Goal: Task Accomplishment & Management: Use online tool/utility

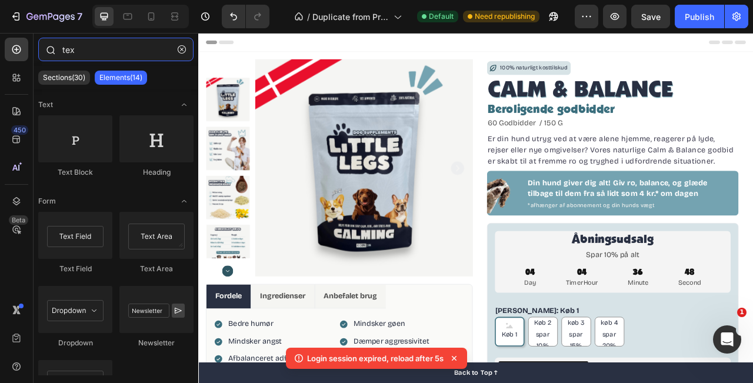
click at [100, 57] on input "tex" at bounding box center [115, 50] width 155 height 24
type input "t"
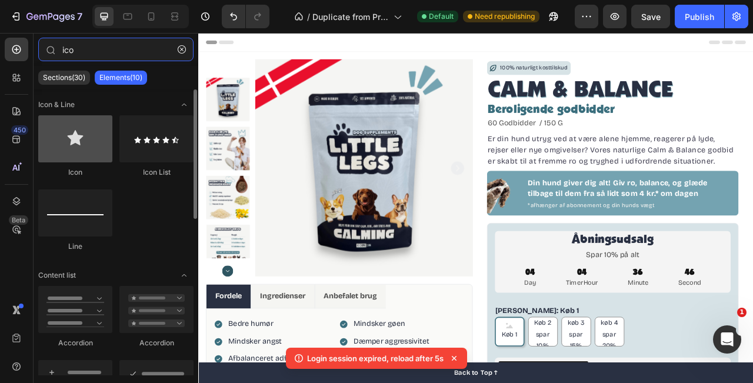
type input "ico"
click at [83, 135] on div at bounding box center [75, 138] width 74 height 47
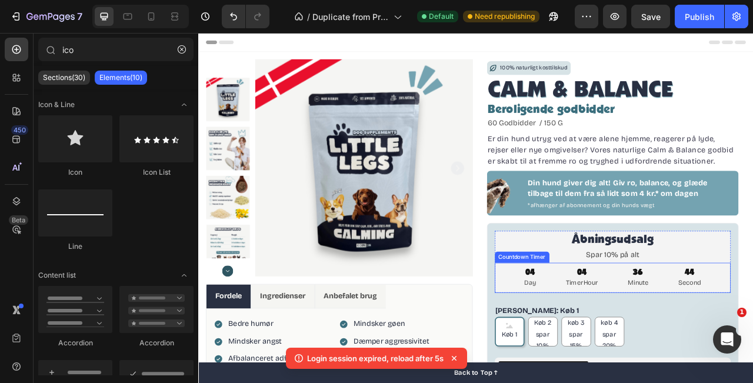
scroll to position [132, 0]
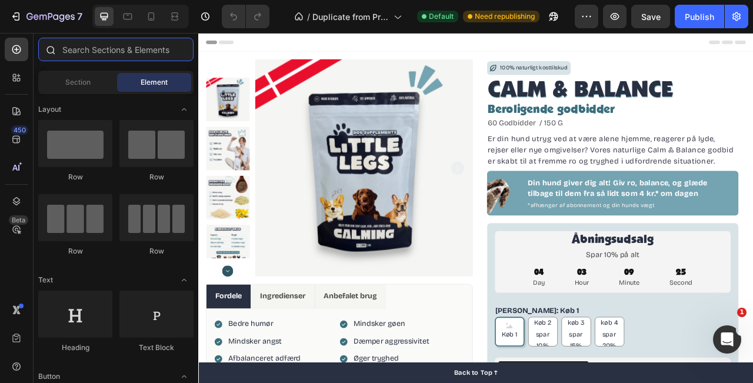
click at [123, 57] on input "text" at bounding box center [115, 50] width 155 height 24
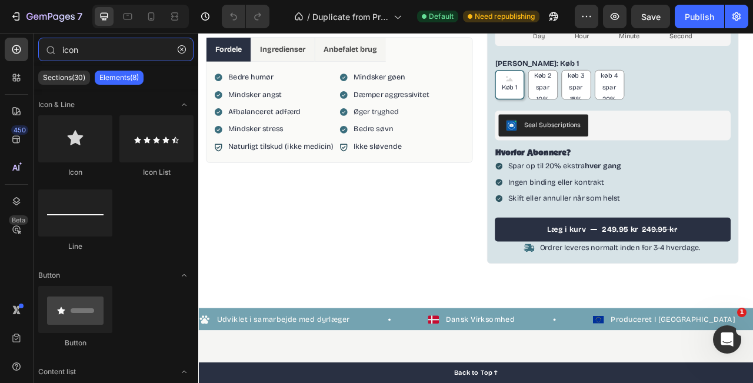
scroll to position [316, 0]
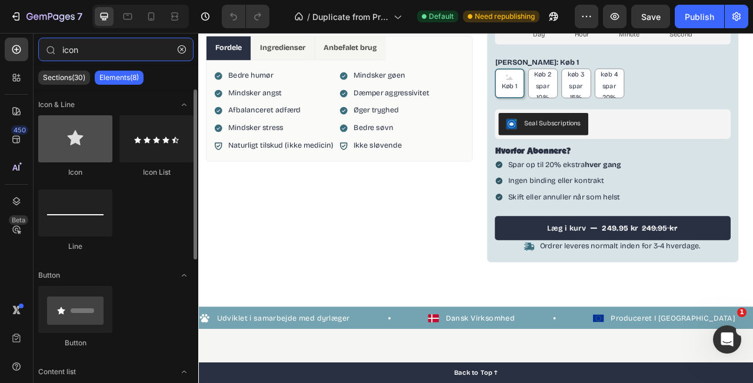
type input "icon"
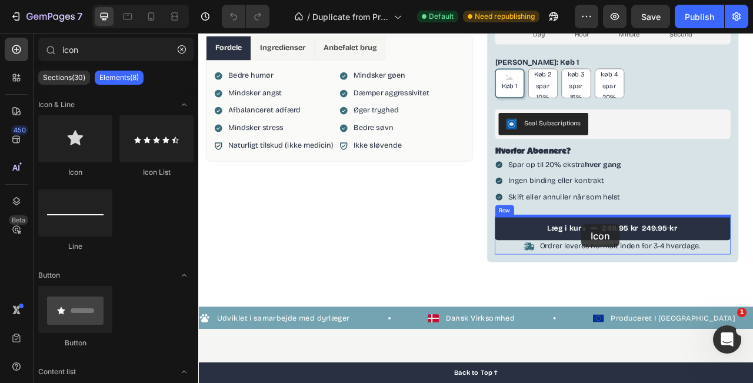
drag, startPoint x: 260, startPoint y: 175, endPoint x: 686, endPoint y: 276, distance: 438.5
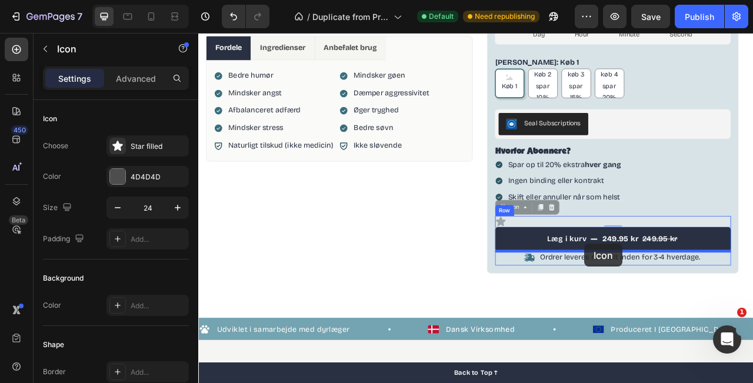
drag, startPoint x: 680, startPoint y: 271, endPoint x: 690, endPoint y: 301, distance: 31.6
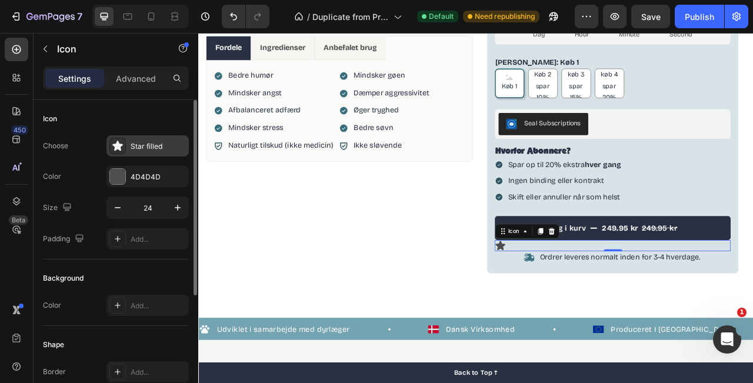
click at [124, 151] on div at bounding box center [117, 146] width 16 height 16
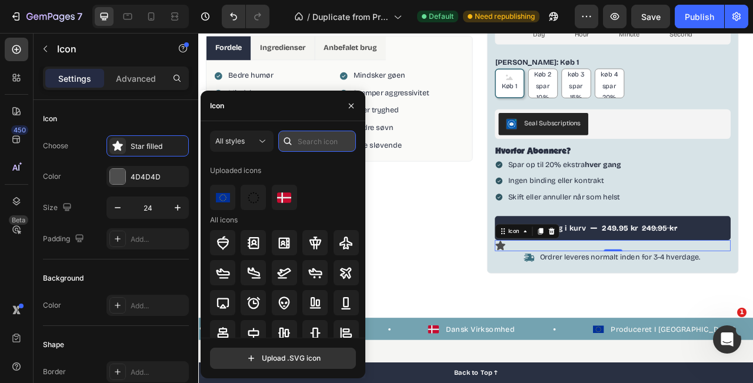
click at [311, 148] on input "text" at bounding box center [317, 141] width 78 height 21
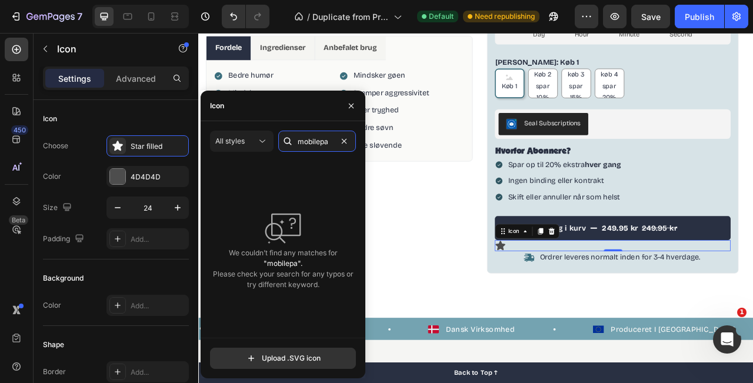
scroll to position [0, 0]
type input "m"
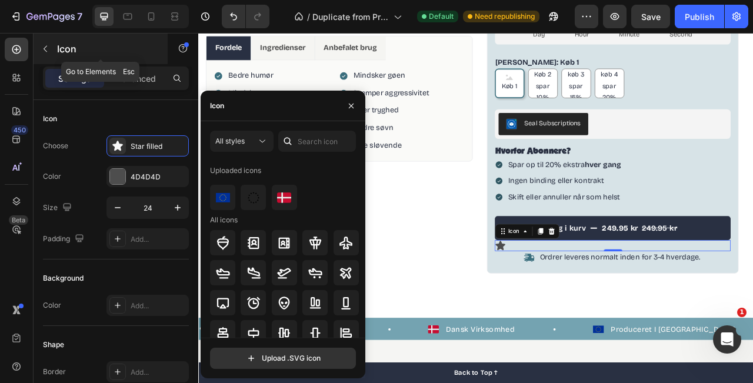
click at [64, 51] on p "Icon" at bounding box center [107, 49] width 100 height 14
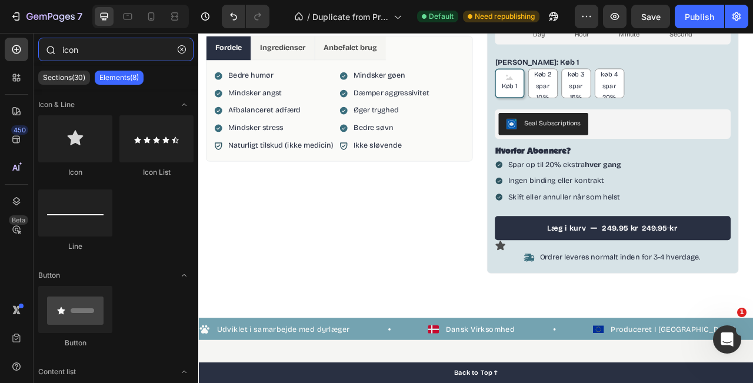
click at [62, 50] on input "icon" at bounding box center [115, 50] width 155 height 24
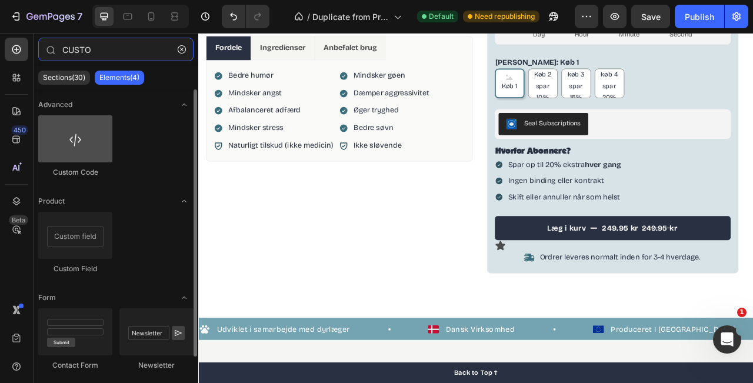
type input "CUSTO"
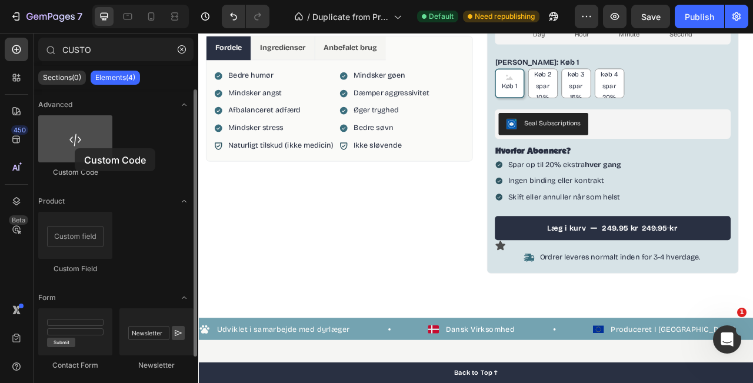
click at [75, 148] on div at bounding box center [75, 138] width 74 height 47
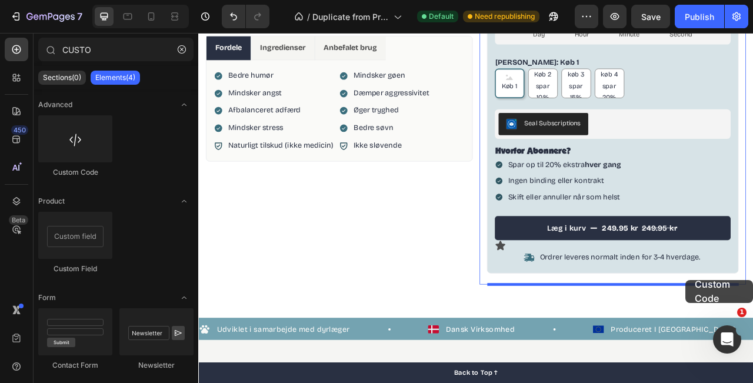
scroll to position [350, 0]
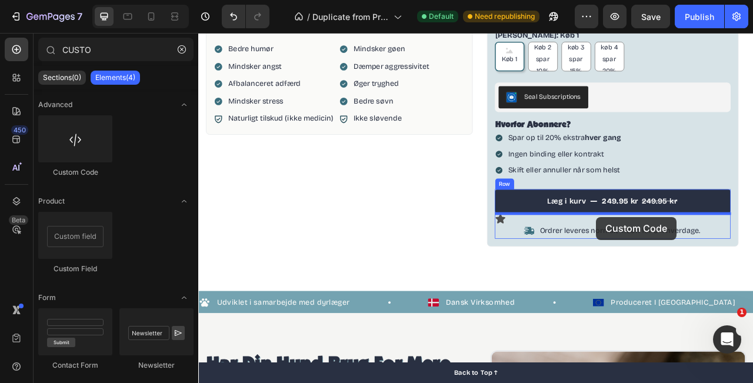
drag, startPoint x: 273, startPoint y: 181, endPoint x: 704, endPoint y: 264, distance: 438.8
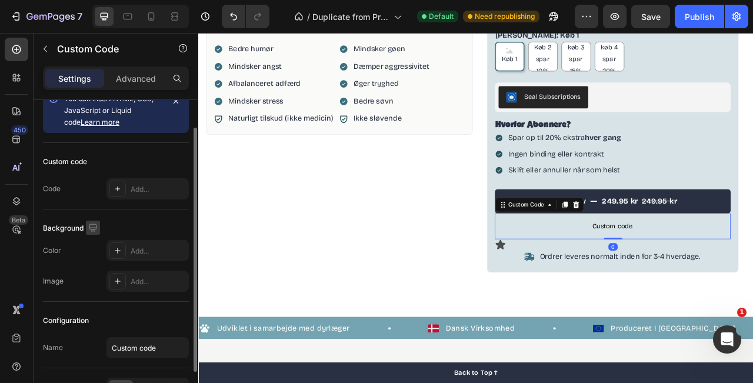
scroll to position [28, 0]
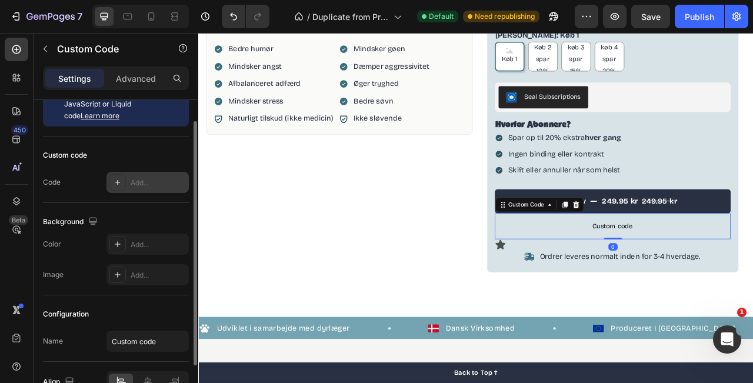
click at [108, 185] on div "Add..." at bounding box center [148, 182] width 82 height 21
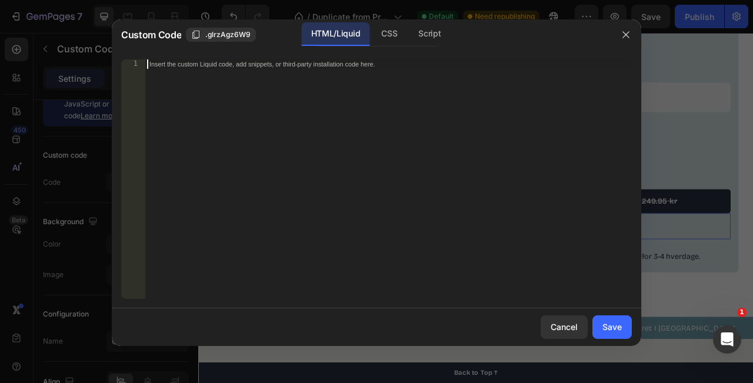
click at [220, 141] on div "Insert the custom Liquid code, add snippets, or third-party installation code h…" at bounding box center [388, 188] width 487 height 258
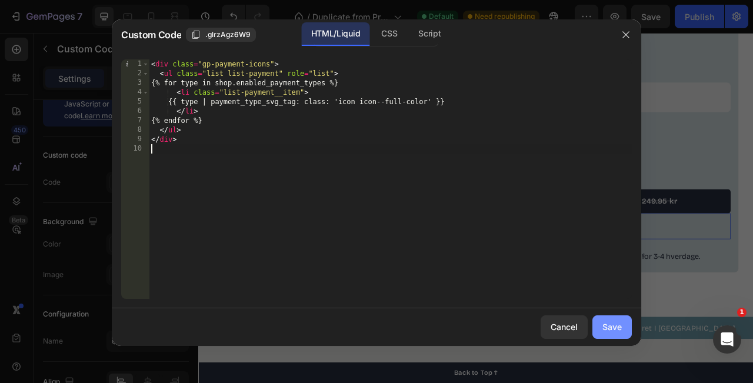
click at [600, 323] on button "Save" at bounding box center [612, 328] width 39 height 24
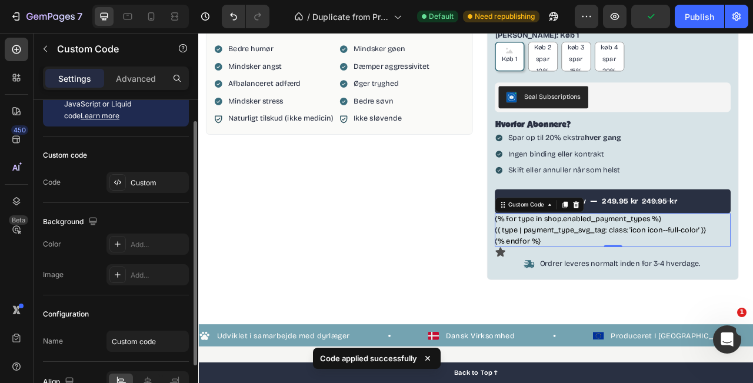
scroll to position [0, 0]
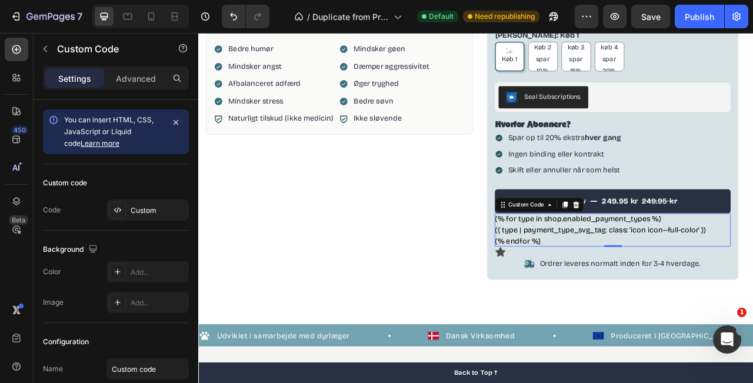
click at [646, 281] on li "{{ type | payment_type_svg_tag: class: 'icon icon--full-color' }}" at bounding box center [726, 284] width 301 height 14
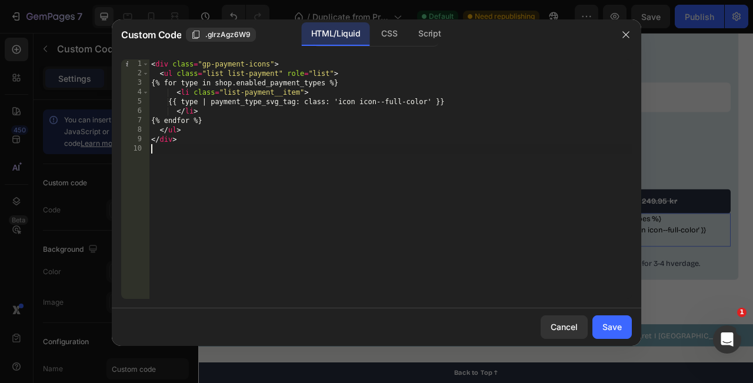
drag, startPoint x: 224, startPoint y: 174, endPoint x: 97, endPoint y: 10, distance: 207.6
click at [97, 10] on div "Custom Code .glrzAgz6W9 HTML/Liquid CSS Script 1 2 3 4 5 6 7 8 9 10 < div class…" at bounding box center [376, 191] width 753 height 383
type textarea "<div class="gp-payment-icons"> <ul class="list list-payment" role="list">"
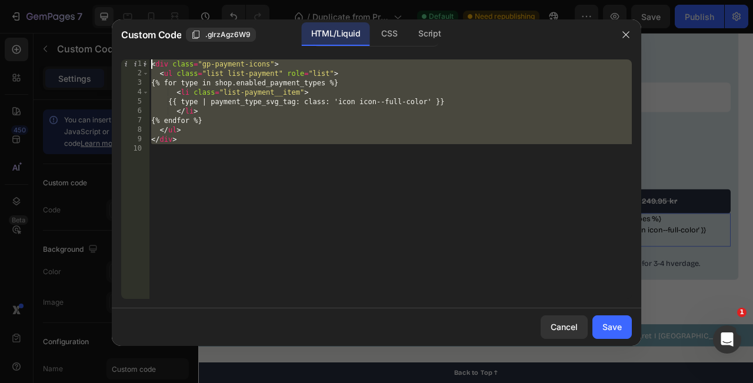
paste textarea
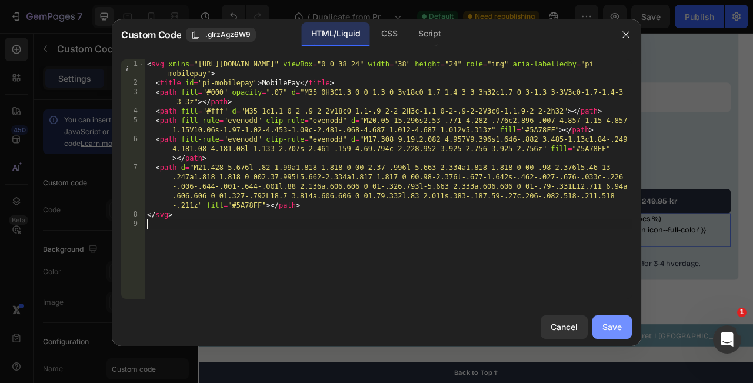
click at [612, 332] on div "Save" at bounding box center [612, 327] width 19 height 12
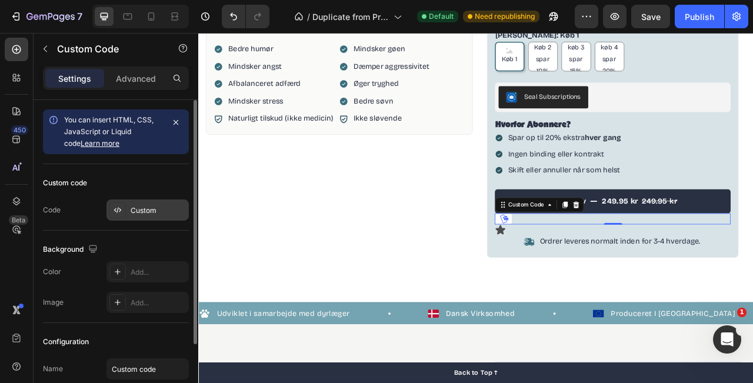
click at [111, 204] on div at bounding box center [117, 210] width 16 height 16
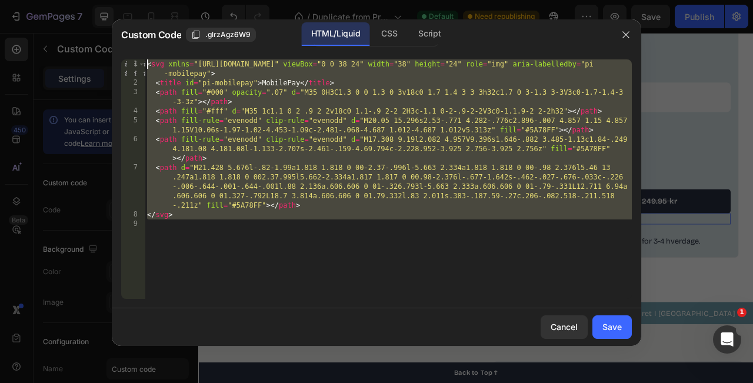
drag, startPoint x: 245, startPoint y: 244, endPoint x: 78, endPoint y: 0, distance: 295.5
click at [78, 0] on div "Custom Code .glrzAgz6W9 HTML/Liquid CSS Script 1 2 3 4 5 6 7 8 9 < svg xmlns = …" at bounding box center [376, 191] width 753 height 383
type textarea "<svg xmlns="[URL][DOMAIN_NAME]" viewBox="0 0 38 24" width="38" height="24" role…"
paste textarea
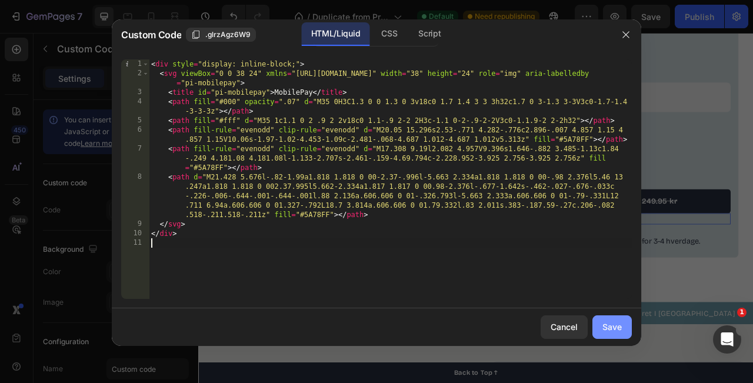
click at [615, 319] on button "Save" at bounding box center [612, 328] width 39 height 24
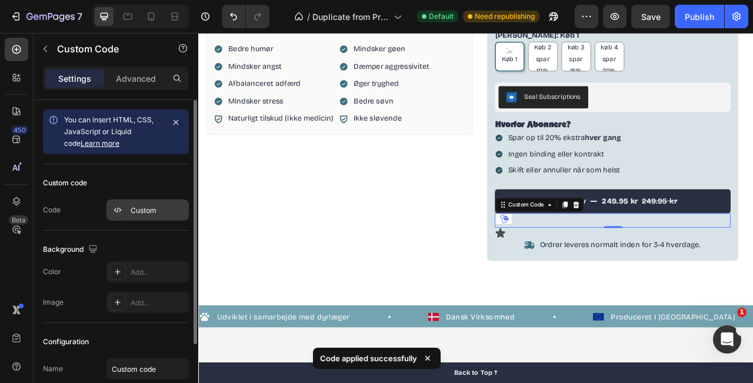
click at [131, 213] on div "Custom" at bounding box center [158, 210] width 55 height 11
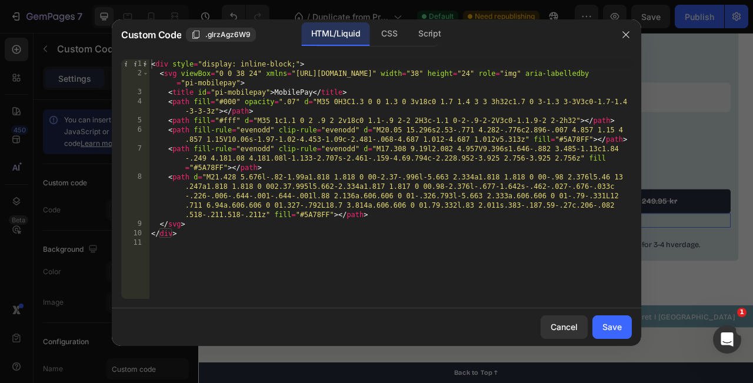
click at [248, 116] on div "< div style = "display: inline-block;" > < svg viewBox = "0 0 38 24" xmlns = "[…" at bounding box center [390, 188] width 483 height 258
click at [247, 111] on div "< div style = "display: inline-block;" > < svg viewBox = "0 0 38 24" xmlns = "[…" at bounding box center [390, 188] width 483 height 258
type textarea "<path fill="#000" opacity=".07" d="M35 0H3C1.3 0 0 1.3 0 3v18c0 1.7 1.4 3 3 3h3…"
click at [560, 336] on button "Cancel" at bounding box center [564, 328] width 47 height 24
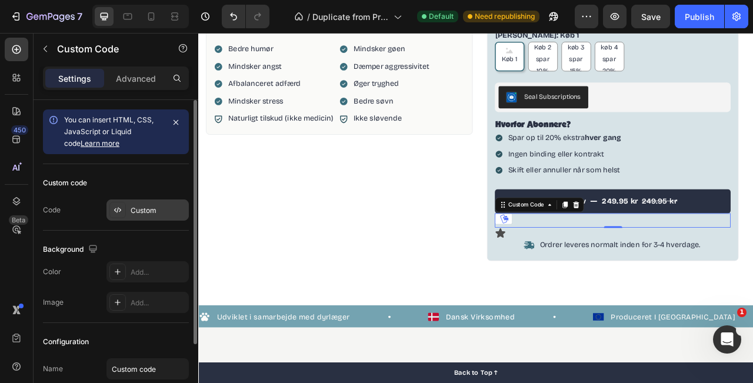
click at [135, 219] on div "Custom" at bounding box center [148, 210] width 82 height 21
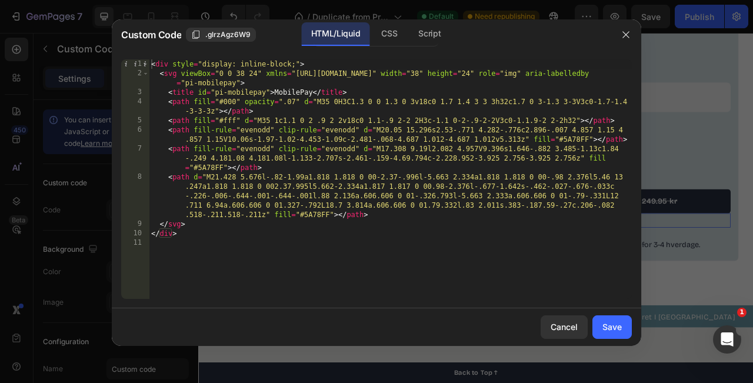
click at [154, 65] on div "< div style = "display: inline-block;" > < svg viewBox = "0 0 38 24" xmlns = "[…" at bounding box center [390, 188] width 483 height 258
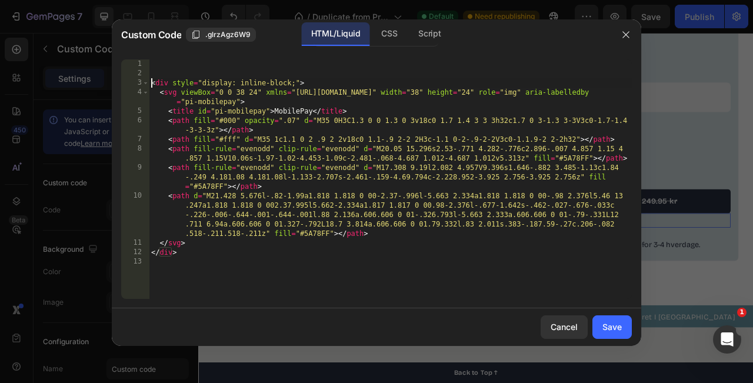
type textarea "<div style="display: inline-block;">"
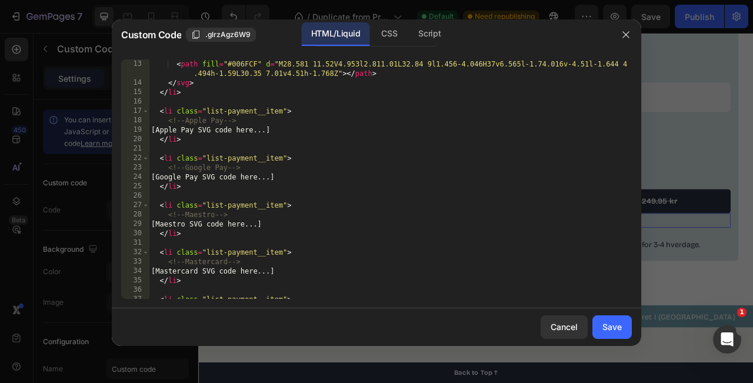
scroll to position [514, 0]
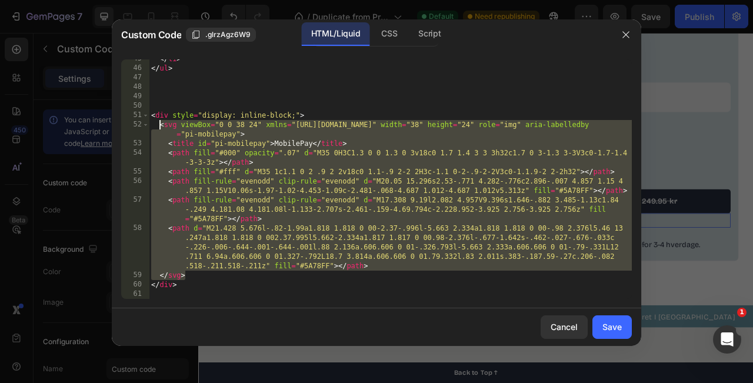
drag, startPoint x: 194, startPoint y: 278, endPoint x: 159, endPoint y: 128, distance: 154.1
click at [159, 128] on div "</ li > </ ul > < div style = "display: inline-block;" > < svg viewBox = "0 0 3…" at bounding box center [390, 183] width 483 height 258
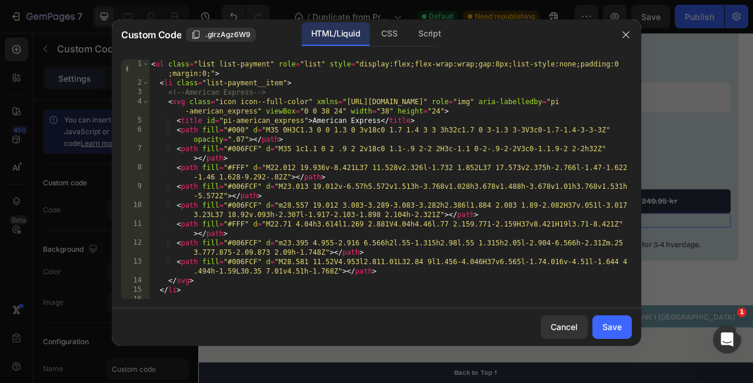
scroll to position [363, 0]
type textarea "v"
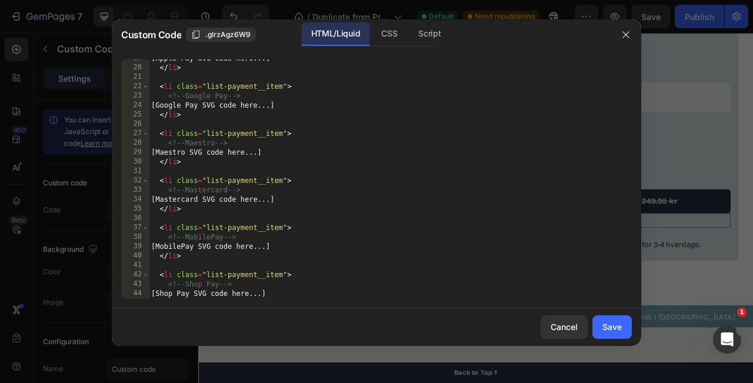
scroll to position [270, 0]
drag, startPoint x: 290, startPoint y: 251, endPoint x: 168, endPoint y: 250, distance: 121.9
click at [168, 250] on div "[Apple Pay SVG code here...] </ li > < li class = "list-payment__item" > <!-- G…" at bounding box center [390, 183] width 483 height 258
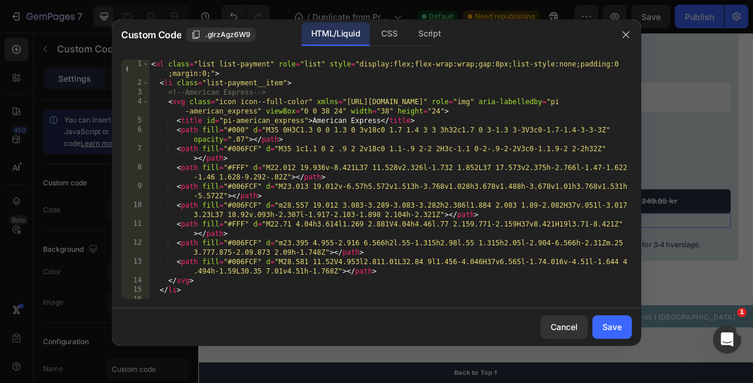
scroll to position [0, 0]
paste textarea "</svg>"
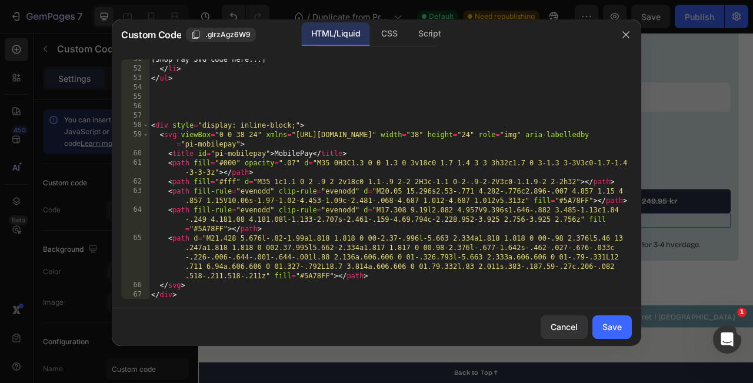
scroll to position [665, 0]
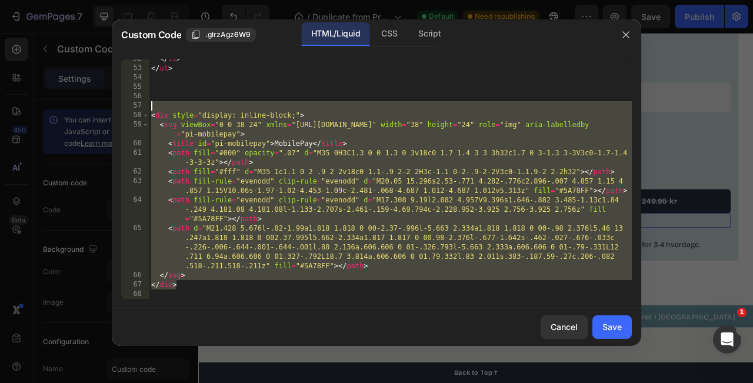
drag, startPoint x: 186, startPoint y: 289, endPoint x: 125, endPoint y: 109, distance: 190.2
click at [125, 109] on div "</svg> 52 53 54 55 56 57 58 59 60 61 62 63 64 65 66 67 68 </ li > </ ul > < div…" at bounding box center [376, 179] width 511 height 240
type textarea "<div style="display: inline-block;">"
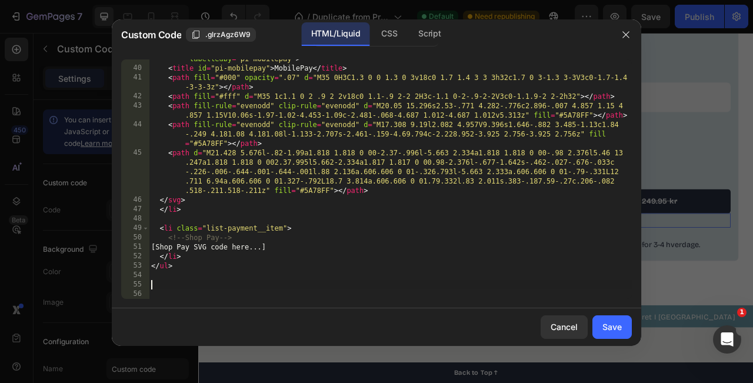
scroll to position [467, 0]
click at [612, 328] on div "Save" at bounding box center [612, 327] width 19 height 12
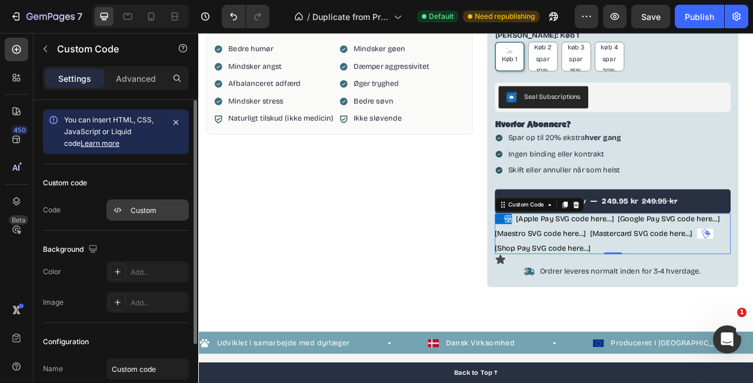
click at [128, 210] on div "Custom" at bounding box center [148, 210] width 82 height 21
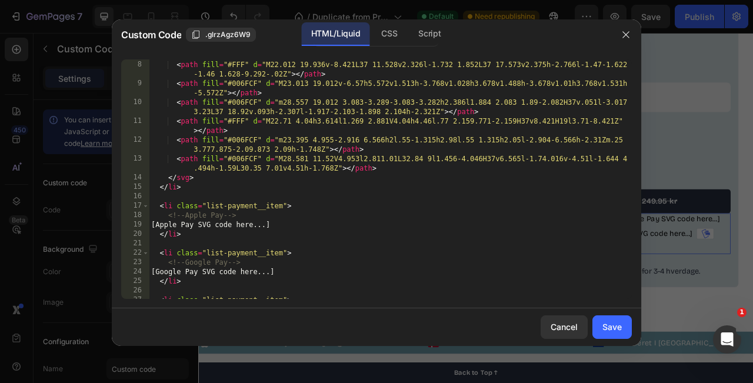
scroll to position [104, 0]
type textarea "[Apple Pay SVG code here...]"
click at [301, 225] on div "< path fill = "#006FCF" d = "M35 1c1.1 0 2 .9 2 2v18c0 1.1-.9 2-2 2H3c-1.1 0-2-…" at bounding box center [390, 175] width 483 height 268
drag, startPoint x: 297, startPoint y: 225, endPoint x: 170, endPoint y: 223, distance: 127.2
click at [170, 223] on div "< path fill = "#006FCF" d = "M35 1c1.1 0 2 .9 2 2v18c0 1.1-.9 2-2 2H3c-1.1 0-2-…" at bounding box center [390, 175] width 483 height 268
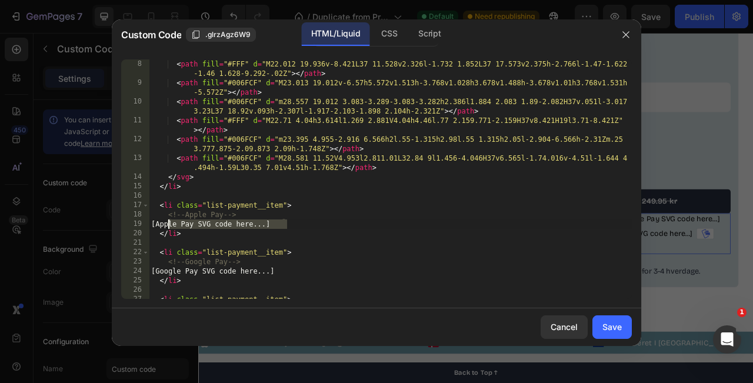
paste textarea
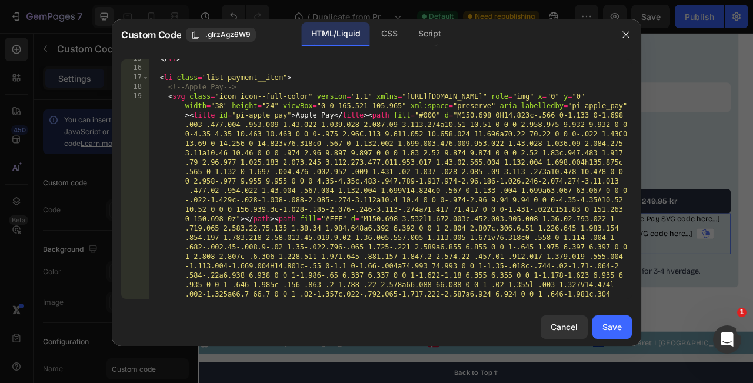
scroll to position [231, 0]
click at [611, 333] on button "Save" at bounding box center [612, 328] width 39 height 24
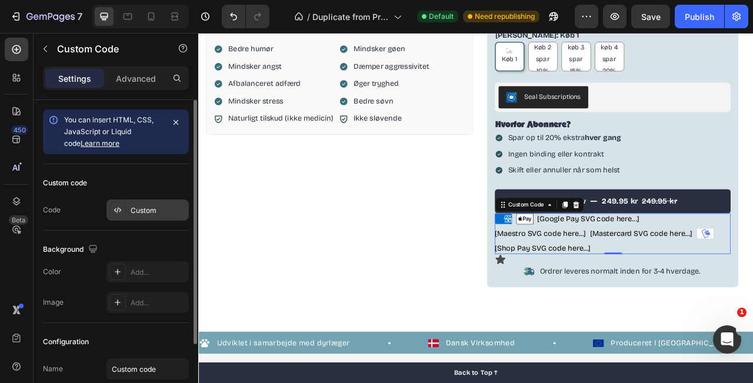
click at [138, 217] on div "Custom" at bounding box center [148, 210] width 82 height 21
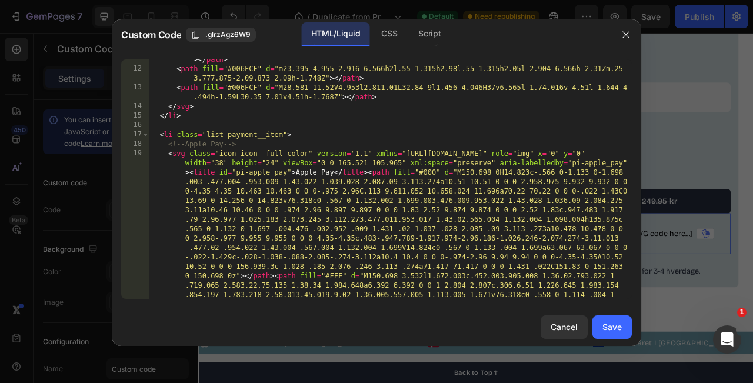
scroll to position [182, 0]
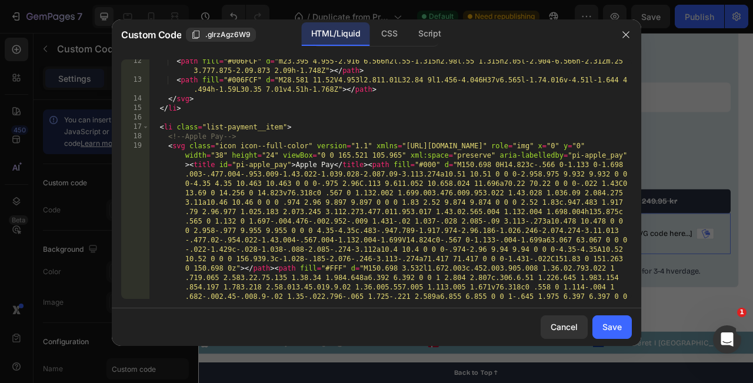
type textarea "<svg class="icon icon--full-color" version="1.1" xmlns="[URL][DOMAIN_NAME]" rol…"
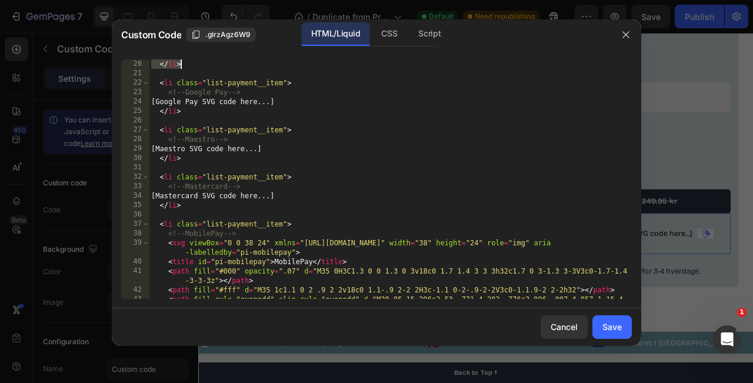
scroll to position [593, 0]
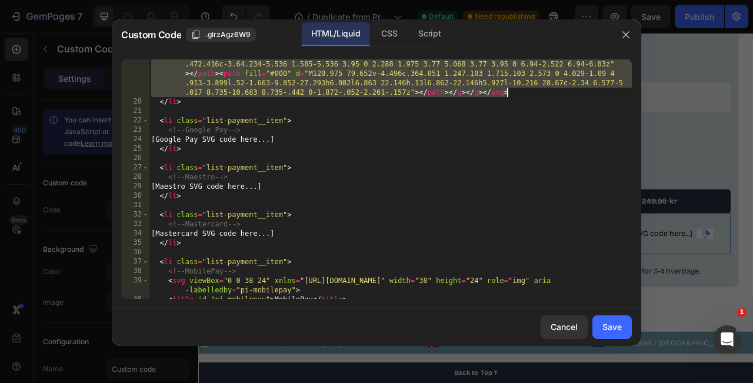
drag, startPoint x: 169, startPoint y: 146, endPoint x: 519, endPoint y: 95, distance: 353.9
click at [519, 95] on div "< svg class = "icon icon--full-color" version = "1.1" xmlns = "[URL][DOMAIN_NAM…" at bounding box center [390, 43] width 483 height 626
paste textarea "</svg>"
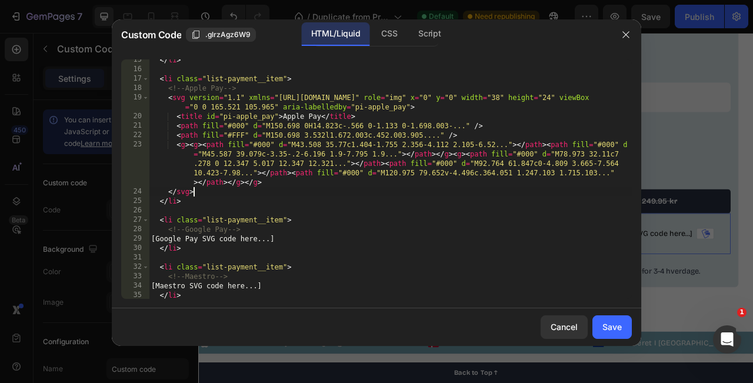
scroll to position [240, 0]
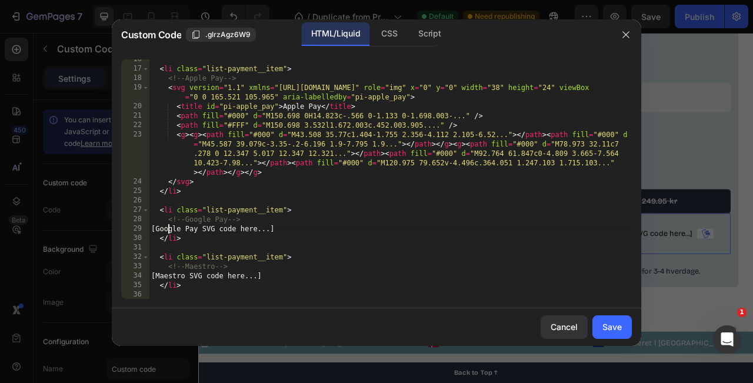
click at [168, 228] on div "< li class = "list-payment__item" > <!-- Apple Pay --> < svg version = "1.1" xm…" at bounding box center [390, 184] width 483 height 258
drag, startPoint x: 168, startPoint y: 228, endPoint x: 269, endPoint y: 231, distance: 100.7
click at [269, 231] on div "< li class = "list-payment__item" > <!-- Apple Pay --> < svg version = "1.1" xm…" at bounding box center [390, 184] width 483 height 258
paste textarea "</svg>"
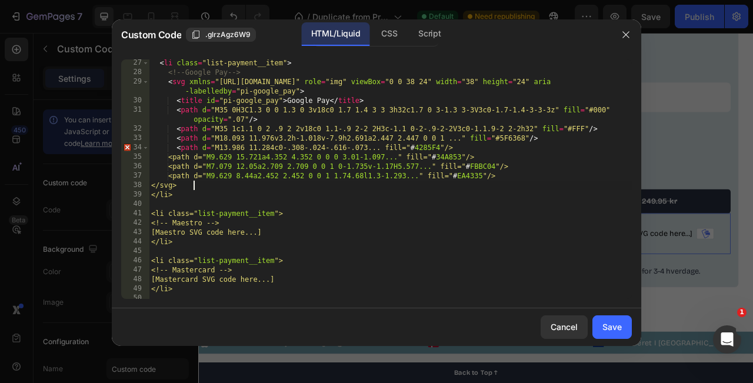
scroll to position [394, 0]
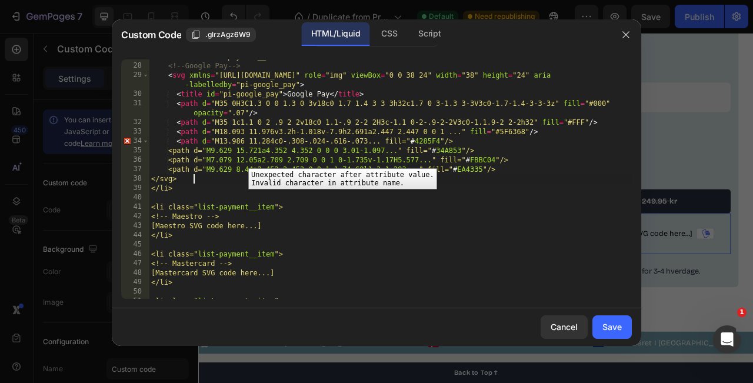
click at [128, 140] on div "34" at bounding box center [135, 141] width 28 height 9
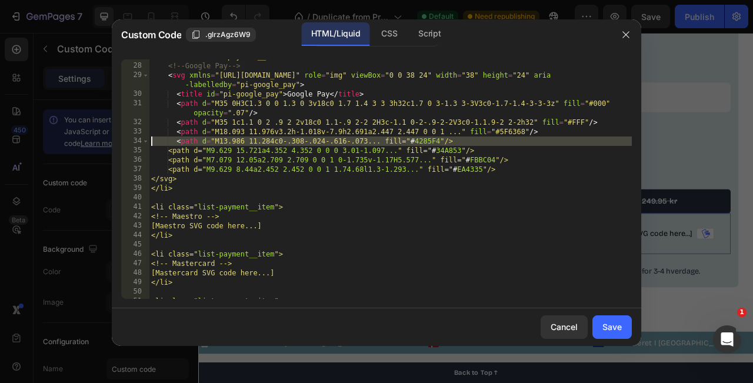
click at [235, 186] on div "< li class = "list-payment__item" > <!-- Google Pay --> < svg xmlns = "[URL][DO…" at bounding box center [390, 181] width 483 height 258
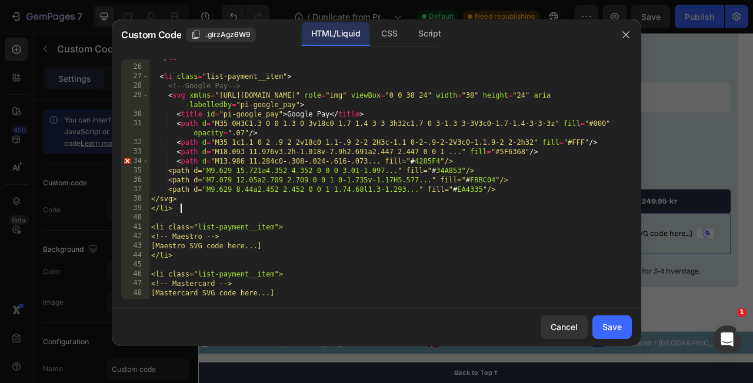
scroll to position [374, 0]
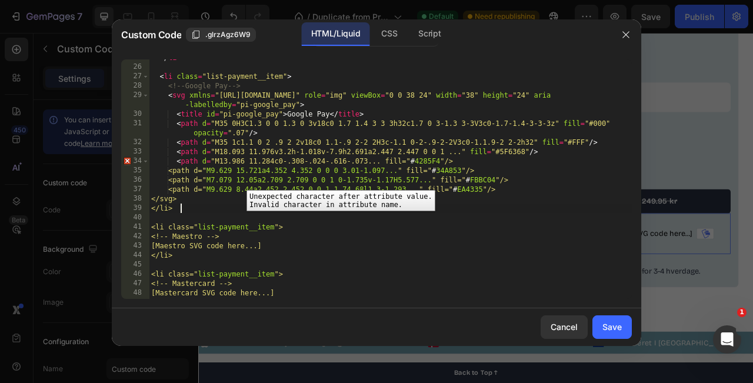
click at [126, 162] on div "34" at bounding box center [135, 161] width 28 height 9
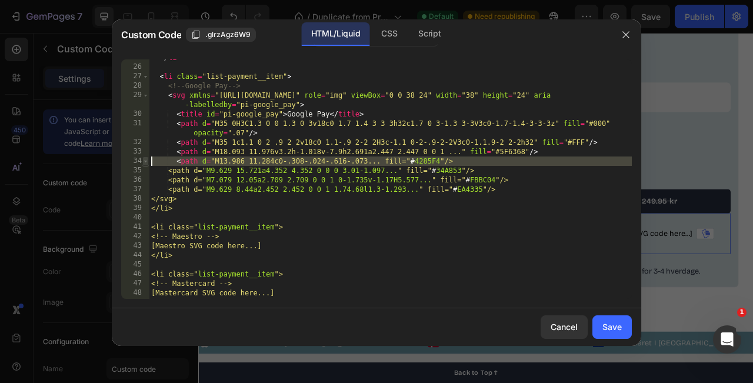
click at [147, 164] on span at bounding box center [145, 161] width 6 height 9
click at [416, 164] on div "</ li > < li class = "list-payment__item" > <!-- Google Pay --> < svg xmlns = "…" at bounding box center [390, 182] width 483 height 258
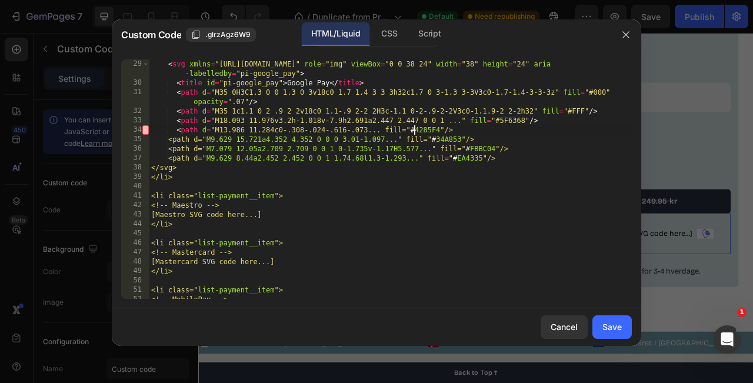
scroll to position [405, 0]
drag, startPoint x: 284, startPoint y: 218, endPoint x: 168, endPoint y: 218, distance: 116.0
click at [168, 218] on div "< svg xmlns = "[URL][DOMAIN_NAME]" role = "img" viewBox = "0 0 38 24" width = "…" at bounding box center [390, 197] width 483 height 277
paste textarea "</svg>"
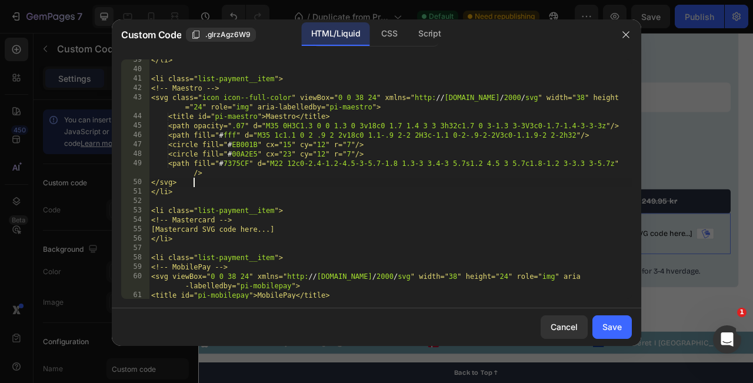
click at [278, 240] on div "</li> <li class=" list-payment__item "> <!-- Maestro --> <svg class=" icon icon…" at bounding box center [390, 189] width 483 height 268
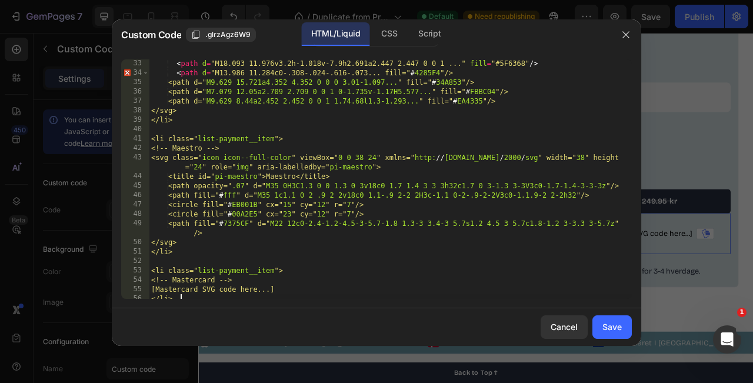
scroll to position [463, 0]
type textarea "[Maestro SVG code here...]"
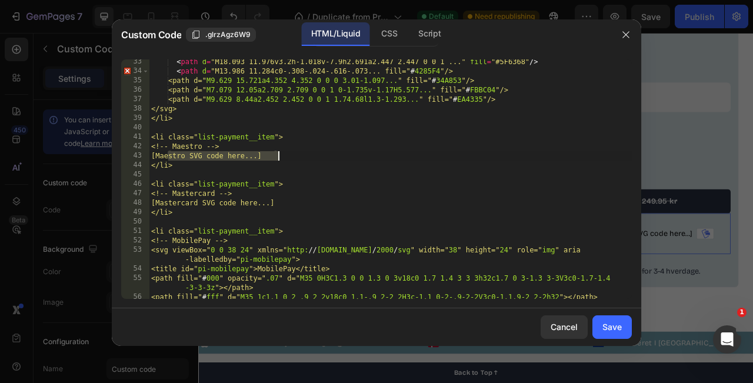
click at [271, 171] on div "< path d = "M18.093 11.976v3.2h-1.018v-7.9h2.691a2.447 2.447 0 0 1 ..." fill = …" at bounding box center [390, 191] width 483 height 268
drag, startPoint x: 289, startPoint y: 157, endPoint x: 171, endPoint y: 156, distance: 118.3
click at [171, 156] on div "< path d = "M18.093 11.976v3.2h-1.018v-7.9h2.691a2.447 2.447 0 0 1 ..." fill = …" at bounding box center [390, 191] width 483 height 268
click at [168, 156] on div "< path d = "M18.093 11.976v3.2h-1.018v-7.9h2.691a2.447 2.447 0 0 1 ..." fill = …" at bounding box center [390, 191] width 483 height 268
drag, startPoint x: 168, startPoint y: 156, endPoint x: 205, endPoint y: 157, distance: 36.5
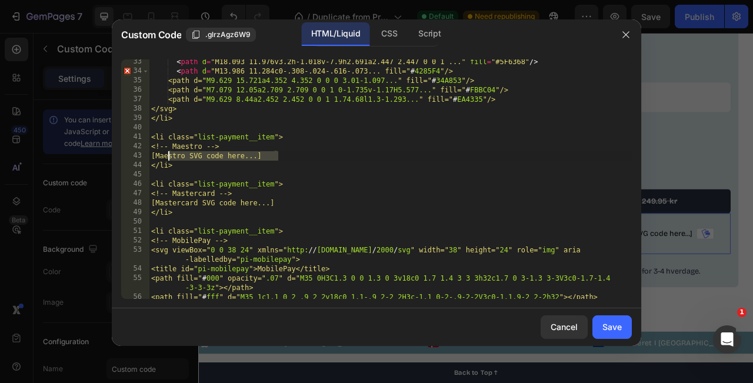
click at [205, 157] on div "< path d = "M18.093 11.976v3.2h-1.018v-7.9h2.691a2.447 2.447 0 0 1 ..." fill = …" at bounding box center [390, 191] width 483 height 268
paste textarea "</svg>"
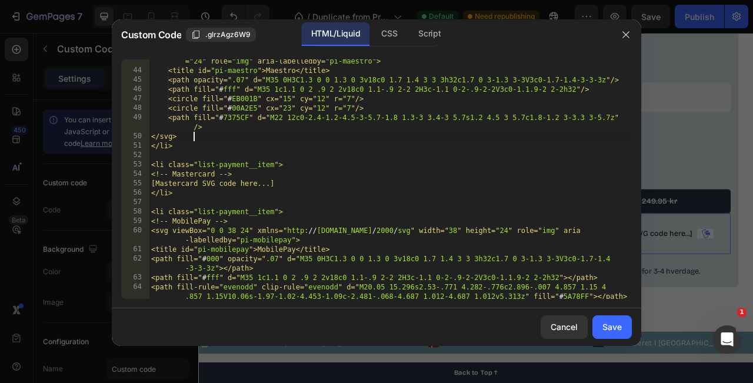
scroll to position [573, 0]
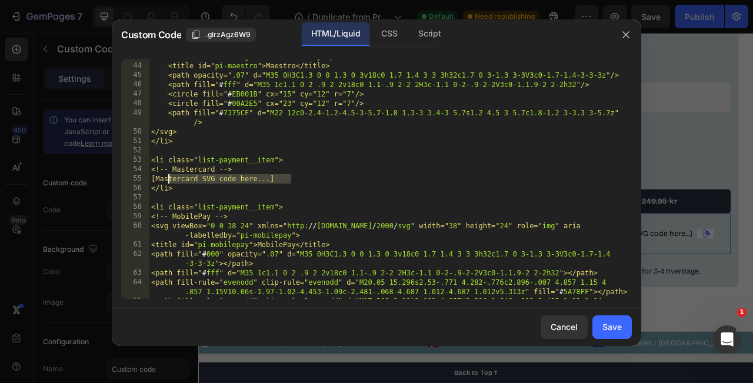
drag, startPoint x: 294, startPoint y: 180, endPoint x: 167, endPoint y: 178, distance: 127.7
click at [167, 178] on div "<svg class=" icon icon--full-color " viewBox=" 0 0 38 24 " xmlns=" http: // [DO…" at bounding box center [390, 185] width 483 height 287
paste textarea "</svg>"
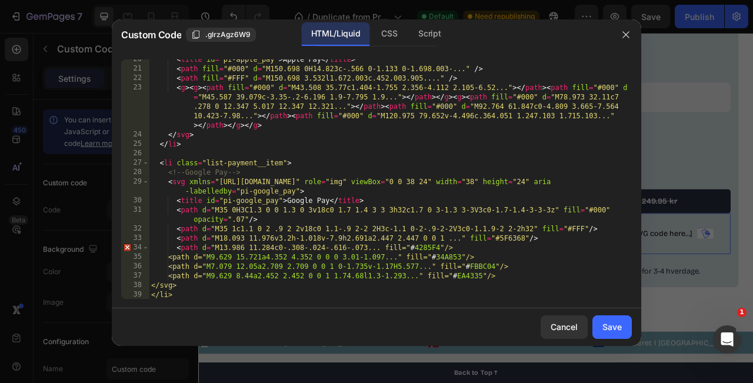
scroll to position [327, 0]
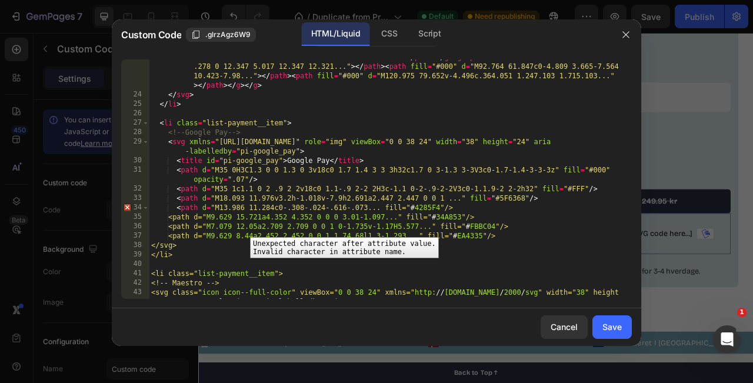
click at [129, 209] on div "34" at bounding box center [135, 207] width 28 height 9
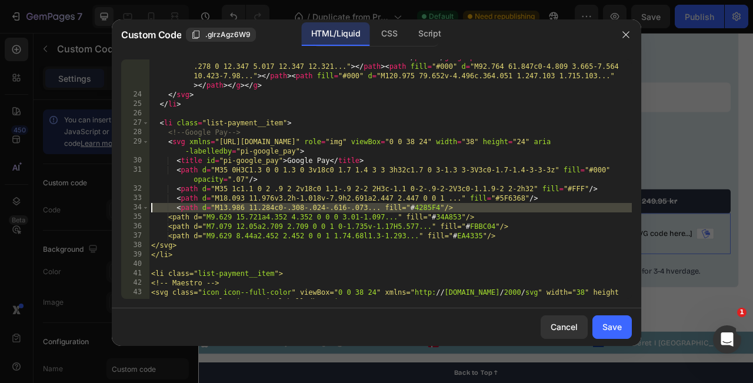
click at [184, 210] on div "< g > < g > < path fill = "#000" d = "M43.508 35.77c1.404-1.755 2.356-4.112 2.1…" at bounding box center [390, 195] width 483 height 305
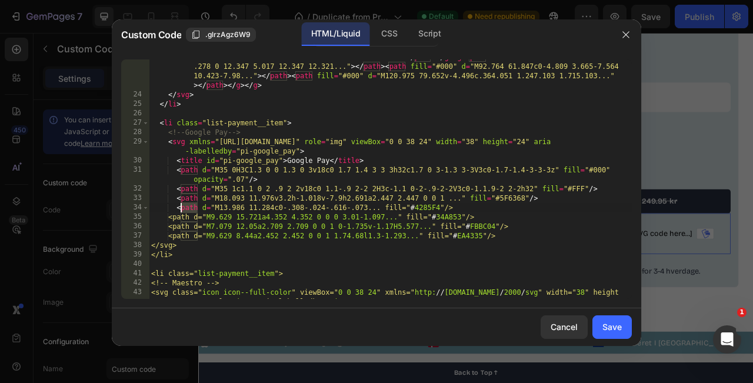
click at [184, 210] on div "< g > < g > < path fill = "#000" d = "M43.508 35.77c1.404-1.755 2.356-4.112 2.1…" at bounding box center [390, 195] width 483 height 305
click at [150, 207] on div "< g > < g > < path fill = "#000" d = "M43.508 35.77c1.404-1.755 2.356-4.112 2.1…" at bounding box center [390, 195] width 483 height 305
click at [146, 207] on span at bounding box center [145, 207] width 6 height 9
click at [140, 207] on div "34" at bounding box center [135, 207] width 28 height 9
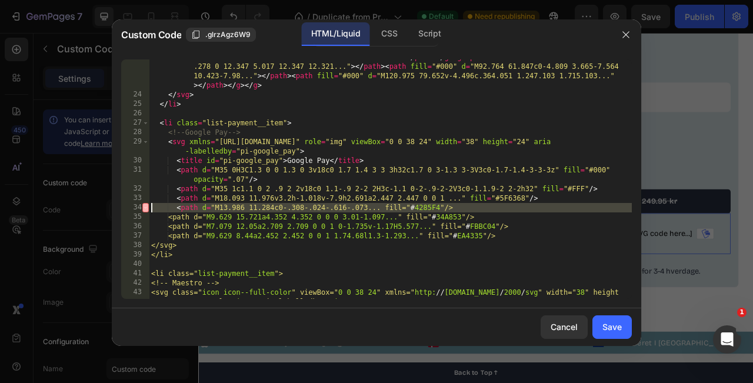
click at [235, 241] on div "< g > < g > < path fill = "#000" d = "M43.508 35.77c1.404-1.755 2.356-4.112 2.1…" at bounding box center [390, 195] width 483 height 305
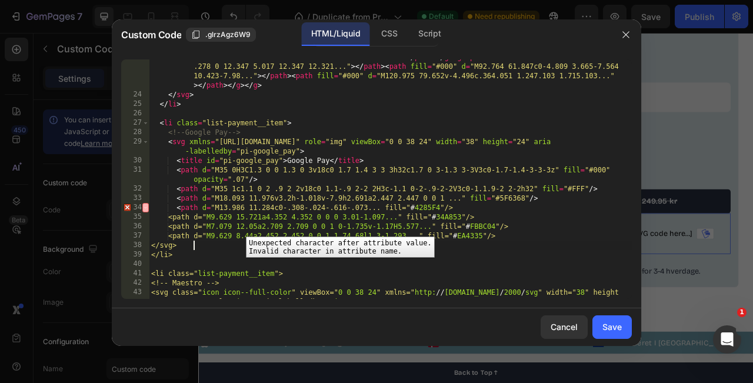
click at [125, 208] on div "34" at bounding box center [135, 207] width 28 height 9
type textarea "<path d="M13.986 11.284c0-.308-.024-.616-.073... fill="#4285F4"/> <path d="M9.6…"
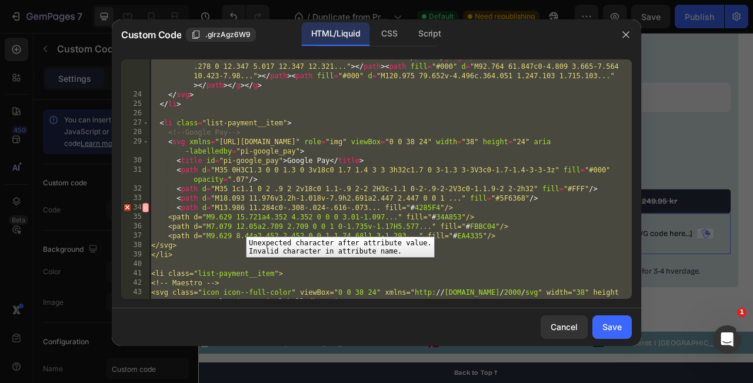
click at [125, 208] on div "34" at bounding box center [135, 207] width 28 height 9
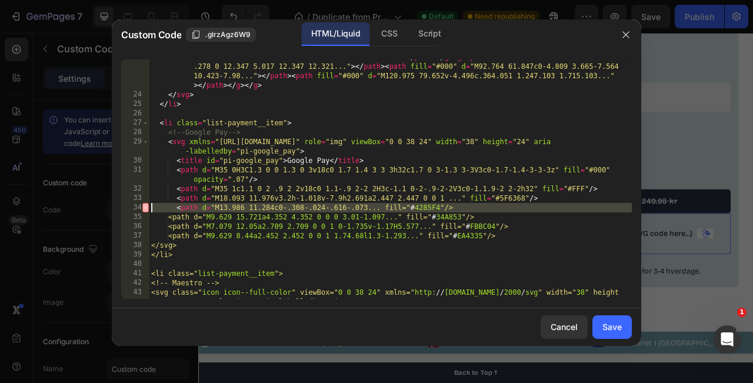
click at [288, 208] on div "< g > < g > < path fill = "#000" d = "M43.508 35.77c1.404-1.755 2.356-4.112 2.1…" at bounding box center [390, 195] width 483 height 305
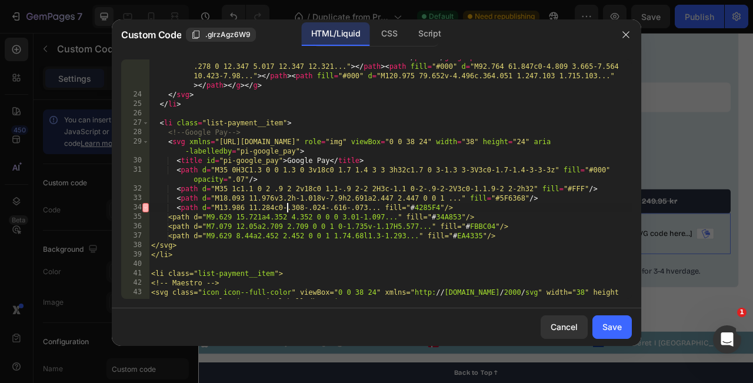
click at [288, 208] on div "< g > < g > < path fill = "#000" d = "M43.508 35.77c1.404-1.755 2.356-4.112 2.1…" at bounding box center [390, 195] width 483 height 305
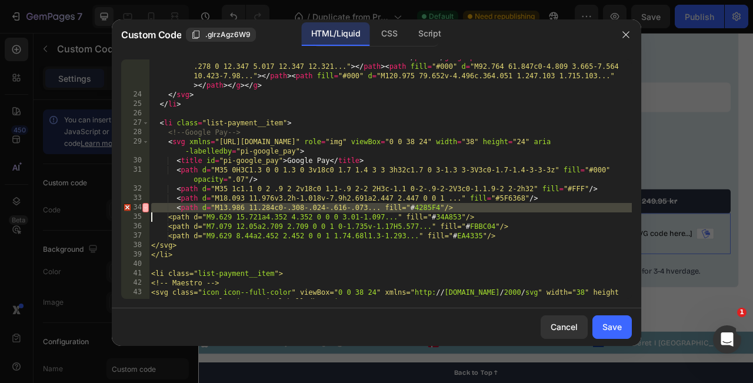
click at [288, 208] on div "< g > < g > < path fill = "#000" d = "M43.508 35.77c1.404-1.755 2.356-4.112 2.1…" at bounding box center [390, 195] width 483 height 305
click at [473, 208] on div "< g > < g > < path fill = "#000" d = "M43.508 35.77c1.404-1.755 2.356-4.112 2.1…" at bounding box center [390, 195] width 483 height 305
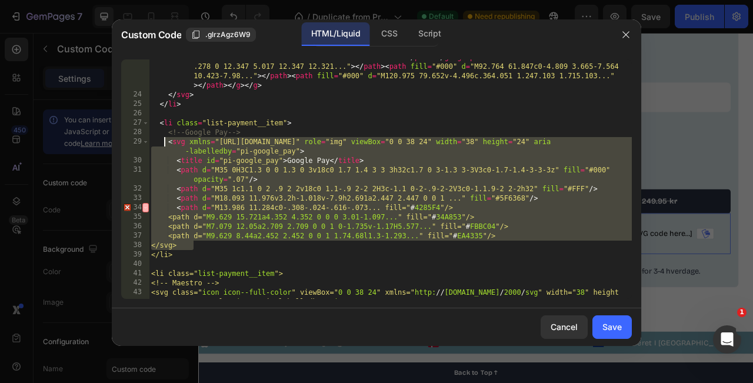
drag, startPoint x: 519, startPoint y: 243, endPoint x: 165, endPoint y: 142, distance: 368.4
click at [165, 142] on div "< g > < g > < path fill = "#000" d = "M43.508 35.77c1.404-1.755 2.356-4.112 2.1…" at bounding box center [390, 195] width 483 height 305
type textarea "<svg xmlns="[URL][DOMAIN_NAME]" role="img" viewBox="0 0 38 24" width="38" heigh…"
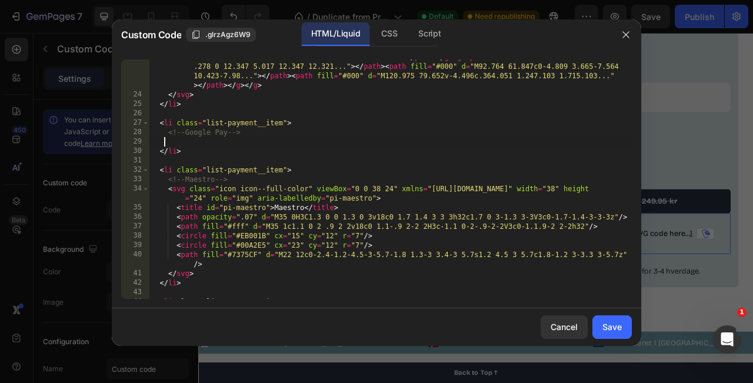
paste textarea "</svg>"
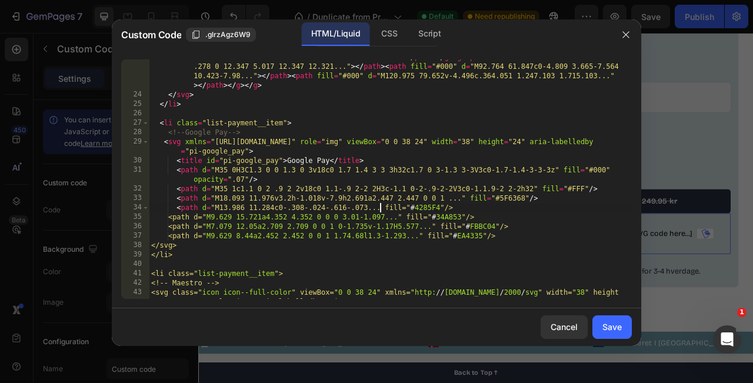
click at [381, 207] on div "< g > < g > < path fill = "#000" d = "M43.508 35.77c1.404-1.755 2.356-4.112 2.1…" at bounding box center [390, 195] width 483 height 305
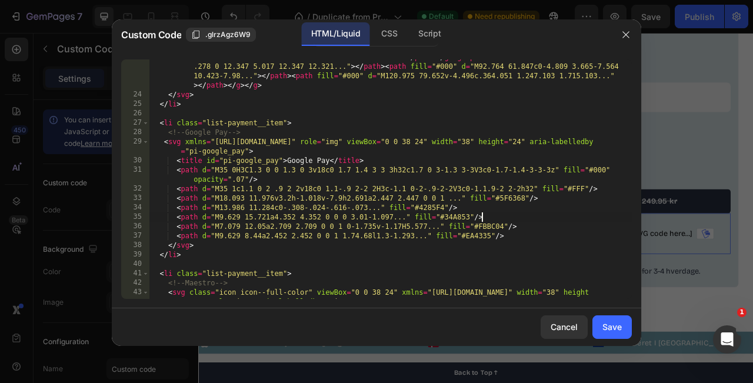
click at [513, 220] on div "< g > < g > < path fill = "#000" d = "M43.508 35.77c1.404-1.755 2.356-4.112 2.1…" at bounding box center [390, 195] width 483 height 305
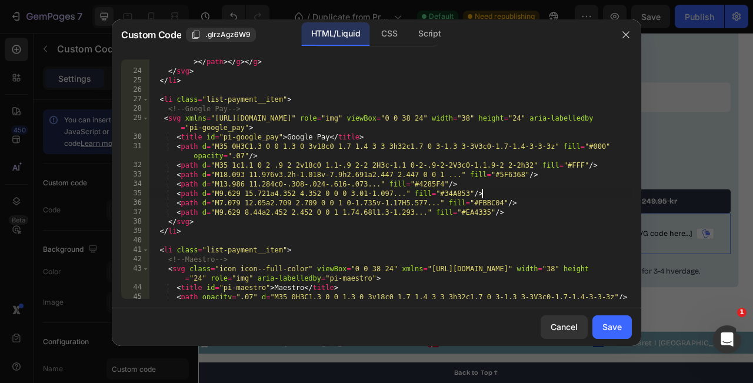
scroll to position [403, 0]
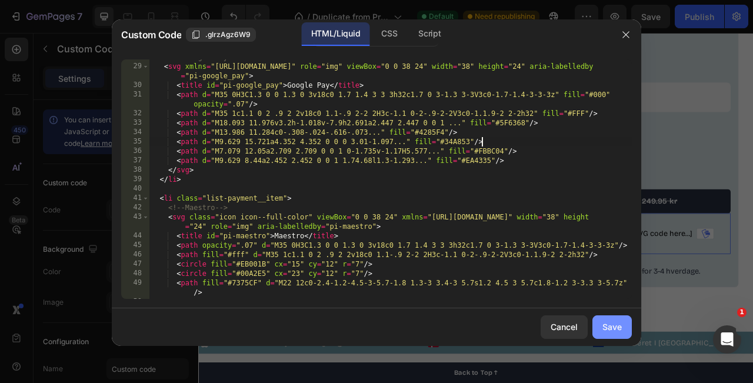
type textarea "<path d="M9.629 15.721a4.352 4.352 0 0 0 3.01-1.097..." fill="#34A853"/>"
click at [608, 323] on div "Save" at bounding box center [612, 327] width 19 height 12
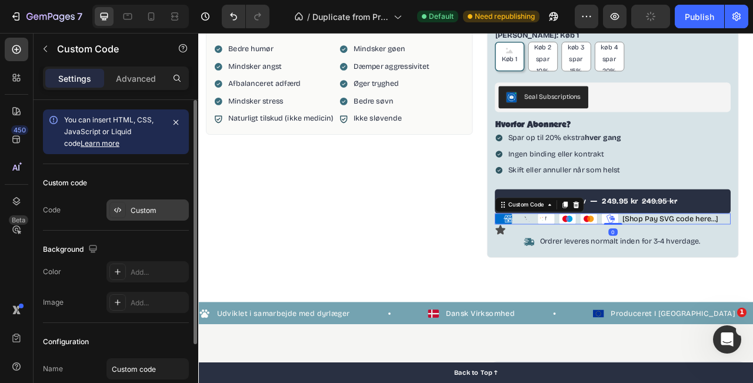
click at [121, 211] on icon at bounding box center [117, 209] width 9 height 9
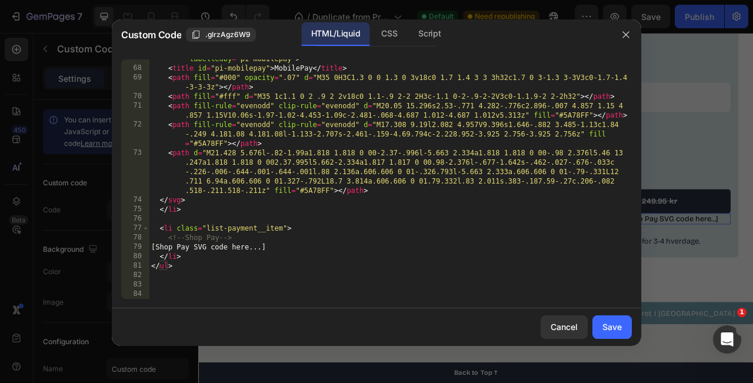
scroll to position [834, 0]
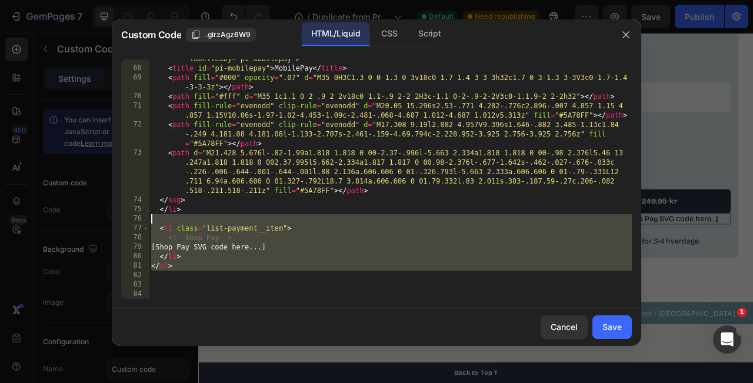
drag, startPoint x: 186, startPoint y: 279, endPoint x: 151, endPoint y: 220, distance: 68.3
click at [151, 220] on div "< svg viewBox = "0 0 38 24" xmlns = "[URL][DOMAIN_NAME]" width = "38" height = …" at bounding box center [390, 179] width 483 height 268
click at [187, 244] on div "< svg viewBox = "0 0 38 24" xmlns = "[URL][DOMAIN_NAME]" width = "38" height = …" at bounding box center [390, 179] width 483 height 268
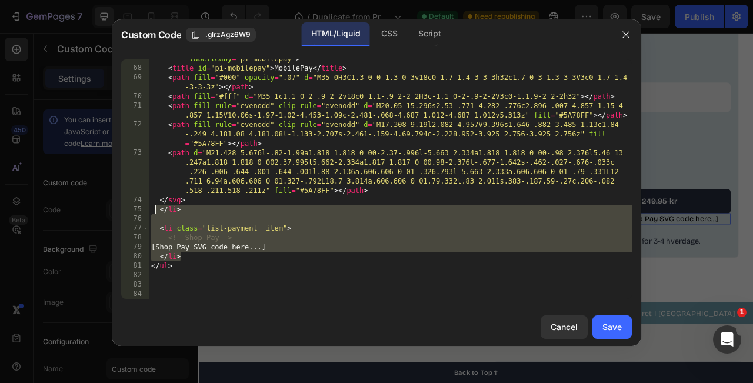
drag, startPoint x: 193, startPoint y: 254, endPoint x: 157, endPoint y: 210, distance: 56.8
click at [157, 210] on div "< svg viewBox = "0 0 38 24" xmlns = "[URL][DOMAIN_NAME]" width = "38" height = …" at bounding box center [390, 179] width 483 height 268
type textarea "</li>"
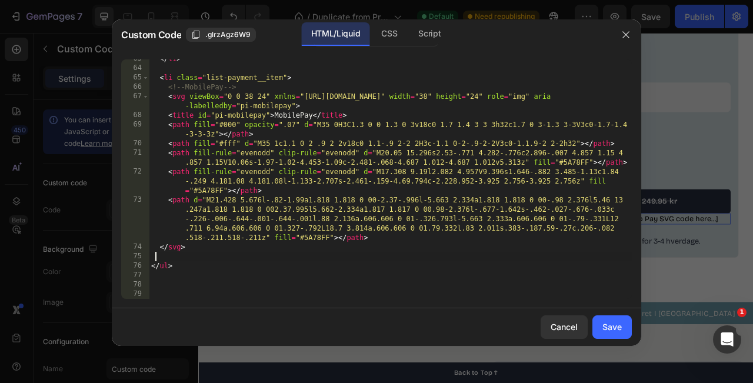
scroll to position [787, 0]
click at [619, 327] on div "Save" at bounding box center [612, 327] width 19 height 12
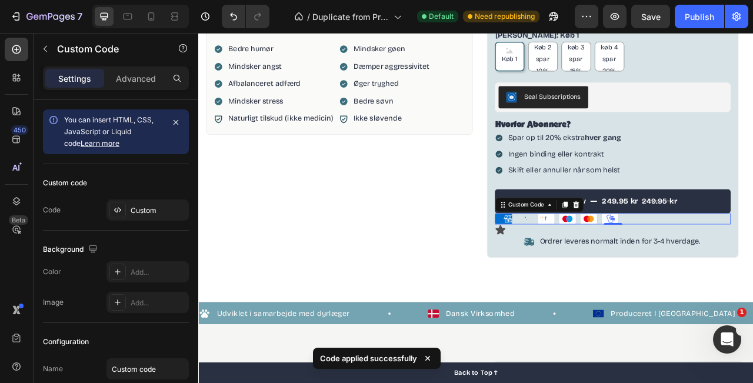
click at [614, 273] on icon "Apple Pay" at bounding box center [614, 270] width 22 height 14
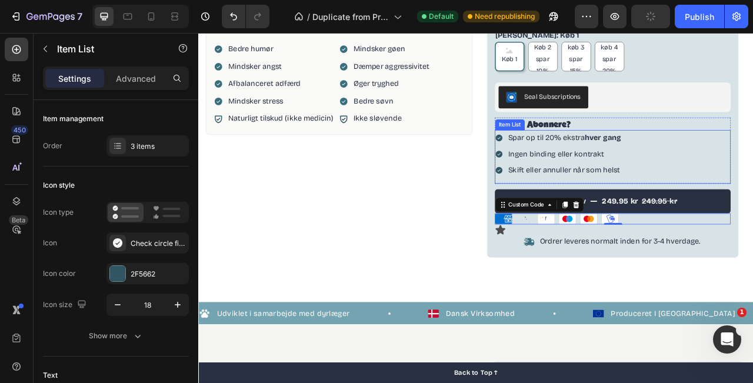
click at [753, 170] on div "Spar op til 20% ekstra hver gang Ingen binding [PERSON_NAME] kontrakt Skift [PE…" at bounding box center [726, 187] width 301 height 61
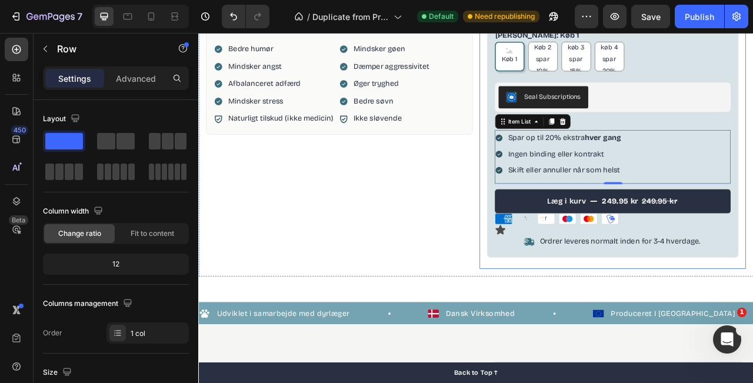
click at [752, 331] on div "100% naturligt kosttilskud Item List CALM & BALANCE Product Title Beroligende g…" at bounding box center [726, 26] width 321 height 615
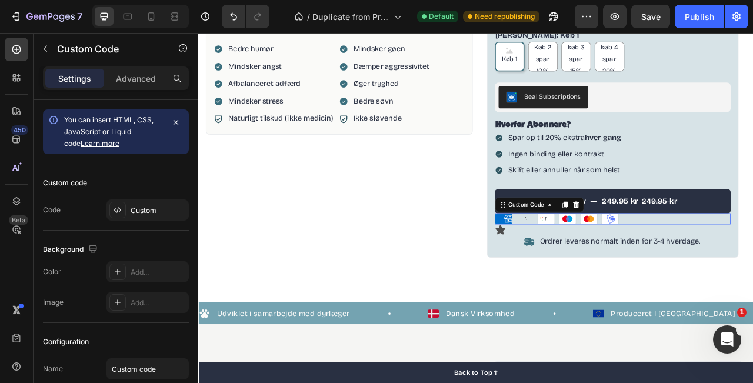
click at [753, 269] on ul "American Express Apple Pay Google Pay Maestro Mastercard MobilePay" at bounding box center [726, 270] width 301 height 14
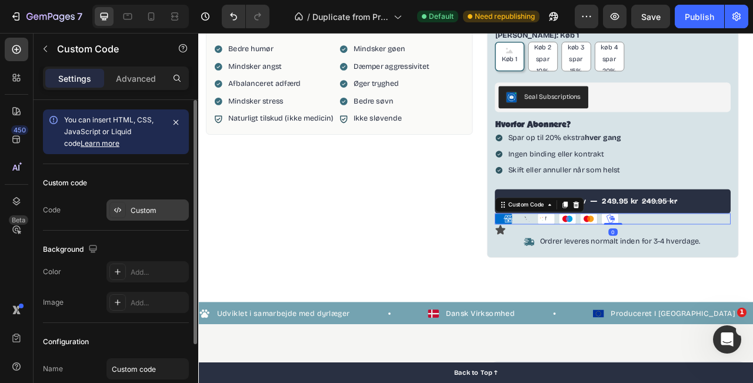
click at [135, 220] on div "Custom" at bounding box center [148, 210] width 82 height 21
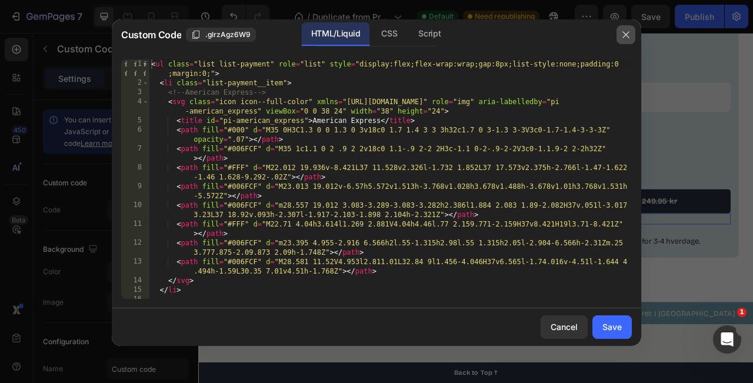
click at [627, 34] on icon "button" at bounding box center [626, 34] width 9 height 9
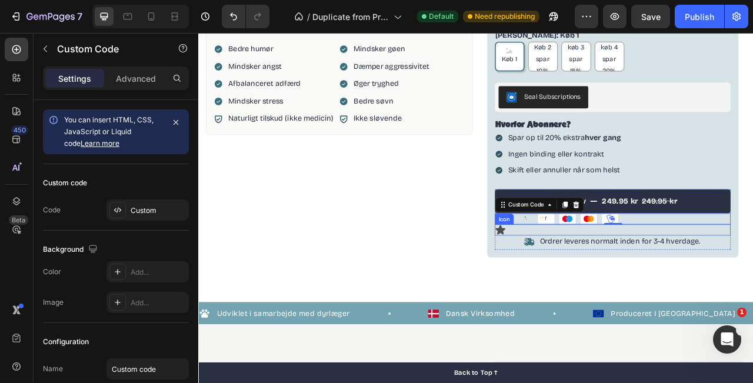
click at [678, 288] on div "Icon" at bounding box center [726, 284] width 301 height 14
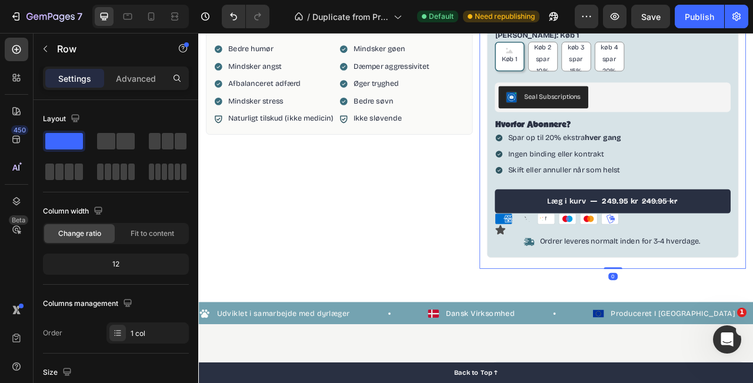
click at [639, 327] on div "100% naturligt kosttilskud Item List CALM & BALANCE Product Title Beroligende g…" at bounding box center [726, 26] width 321 height 615
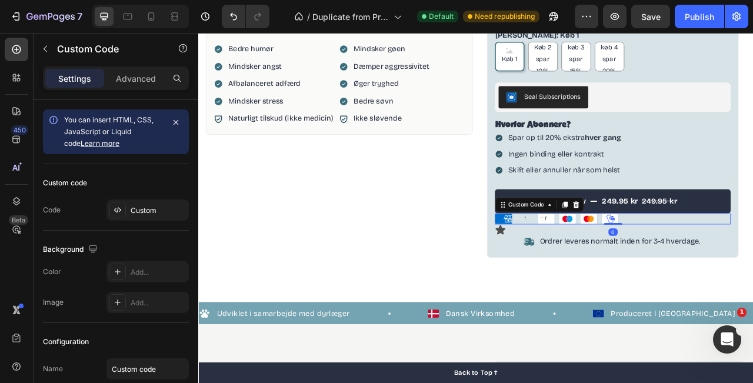
click at [744, 265] on ul "American Express Apple Pay Google Pay Maestro Mastercard MobilePay" at bounding box center [726, 270] width 301 height 14
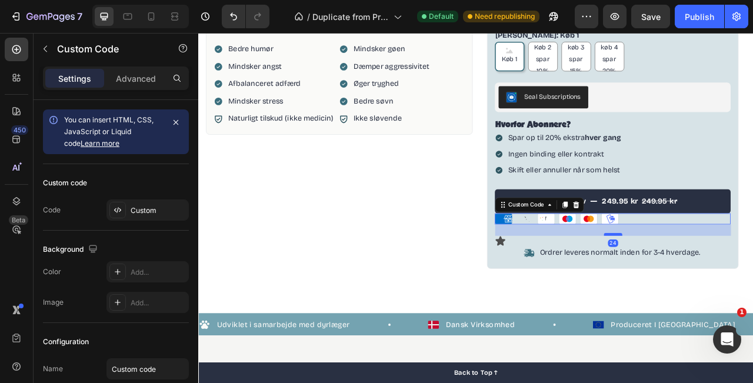
drag, startPoint x: 728, startPoint y: 274, endPoint x: 728, endPoint y: 288, distance: 14.1
click at [728, 288] on div at bounding box center [726, 289] width 24 height 4
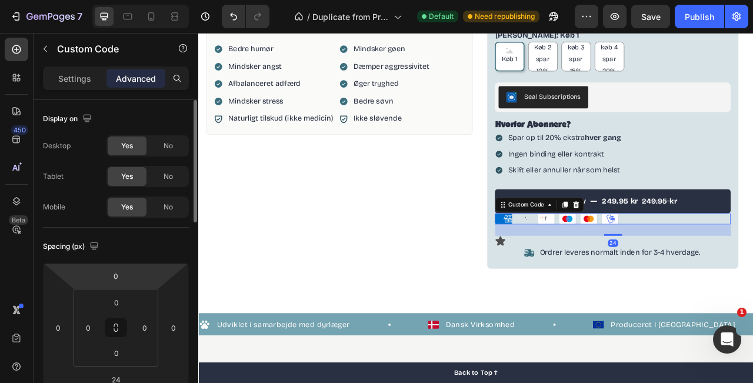
click at [119, 0] on html "7 / Duplicate from Product Page - [DATE] 15:41:40 Default Need republishing Pre…" at bounding box center [376, 0] width 753 height 0
click at [119, 280] on input "0" at bounding box center [116, 276] width 24 height 18
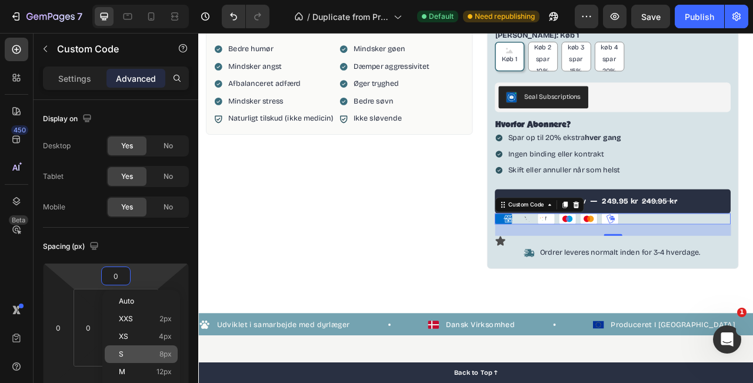
click at [154, 357] on p "S 8px" at bounding box center [145, 354] width 53 height 8
type input "8"
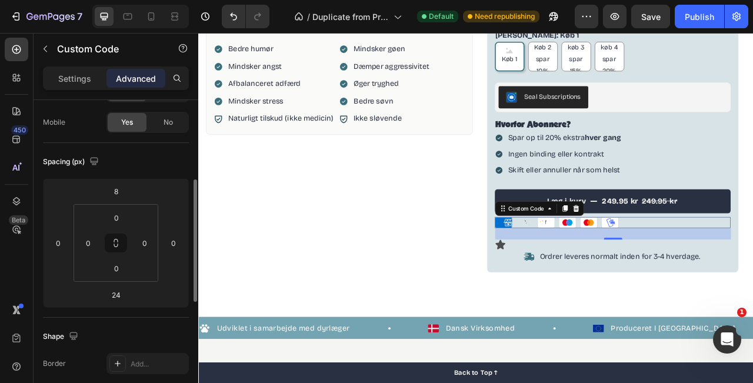
scroll to position [118, 0]
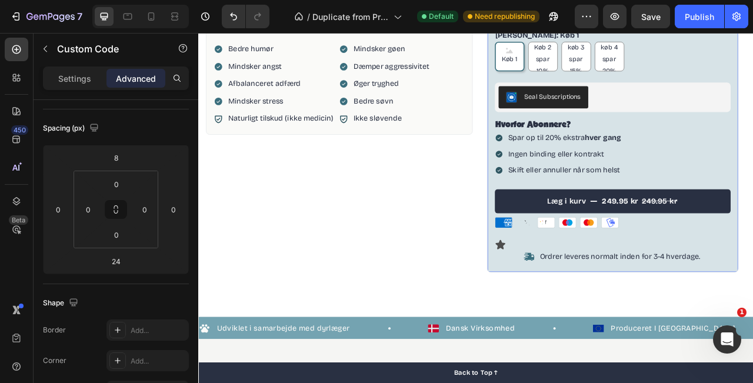
click at [753, 336] on div "Åbningsudsalg Heading Spar 10% på alt Text Block 04 Day 02 Hour 55 Minute 38 Se…" at bounding box center [726, 132] width 321 height 414
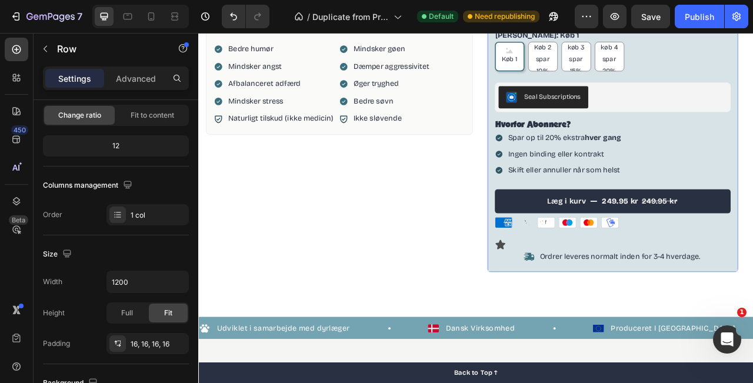
scroll to position [0, 0]
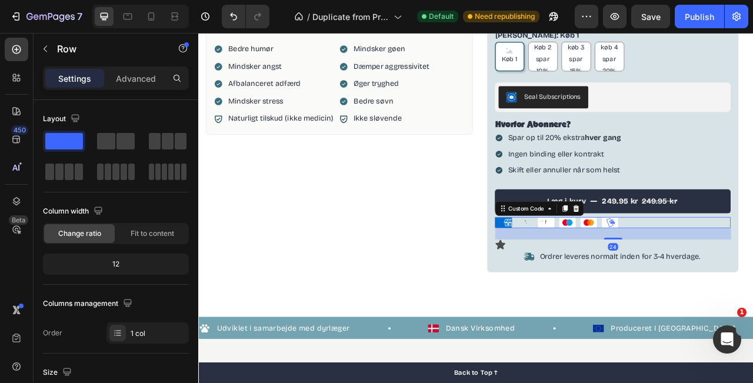
click at [609, 277] on icon "Apple Pay" at bounding box center [614, 274] width 22 height 14
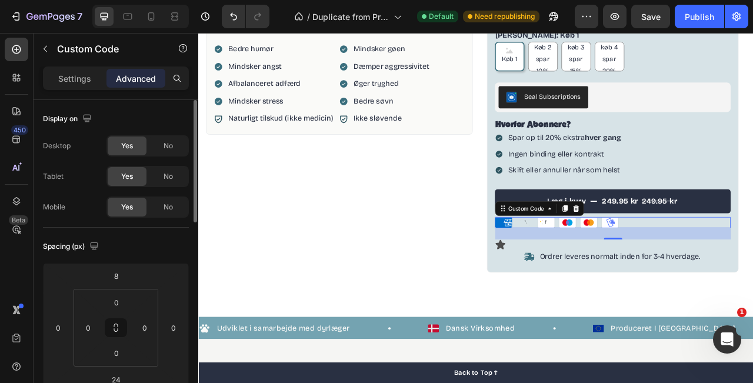
click at [72, 88] on div "Settings Advanced" at bounding box center [116, 79] width 146 height 24
click at [72, 81] on p "Settings" at bounding box center [74, 78] width 33 height 12
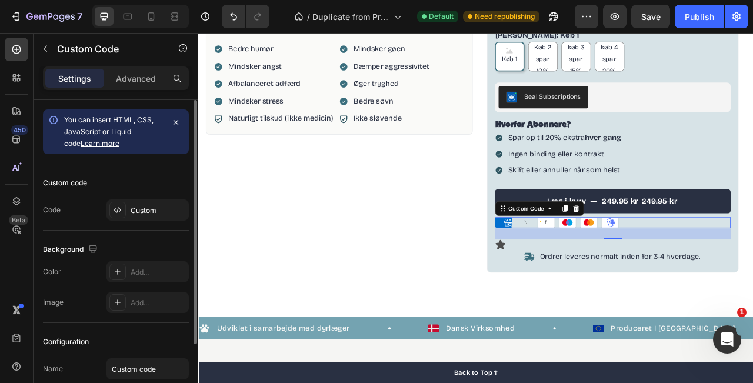
click at [130, 198] on div "Custom code Code Custom" at bounding box center [116, 197] width 146 height 67
click at [131, 209] on div "Custom" at bounding box center [158, 210] width 55 height 11
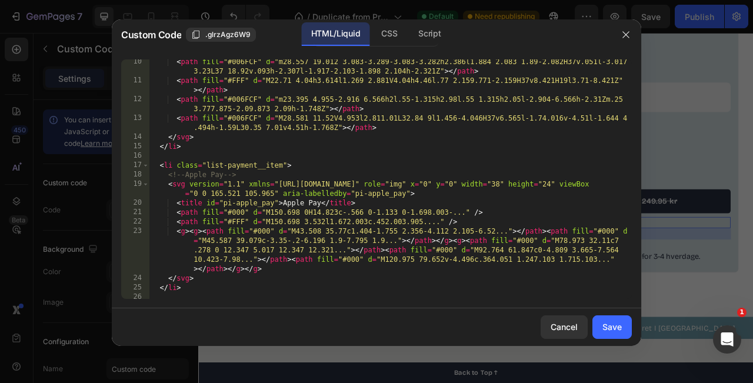
scroll to position [143, 0]
type textarea "<svg version="1.1" xmlns="[URL][DOMAIN_NAME]" role="img" x="0" y="0" width="38"…"
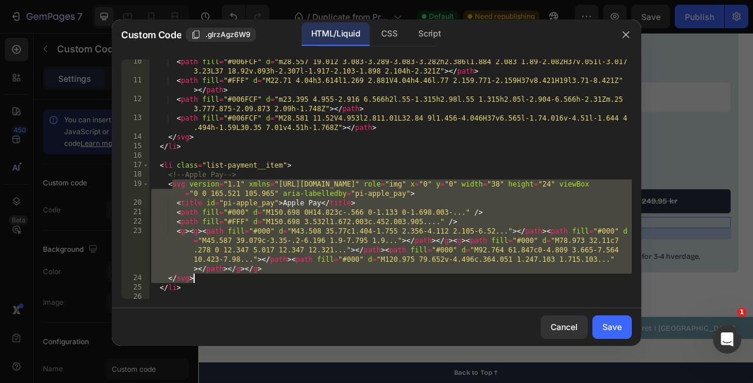
drag, startPoint x: 171, startPoint y: 186, endPoint x: 281, endPoint y: 274, distance: 141.6
click at [281, 274] on div "< path fill = "#006FCF" d = "m28.557 19.012 3.083-3.289-3.083-3.282h2.386l1.884…" at bounding box center [390, 191] width 483 height 268
paste textarea
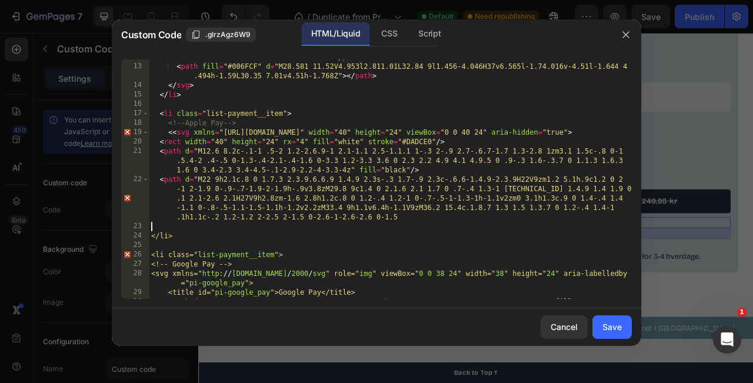
scroll to position [201, 0]
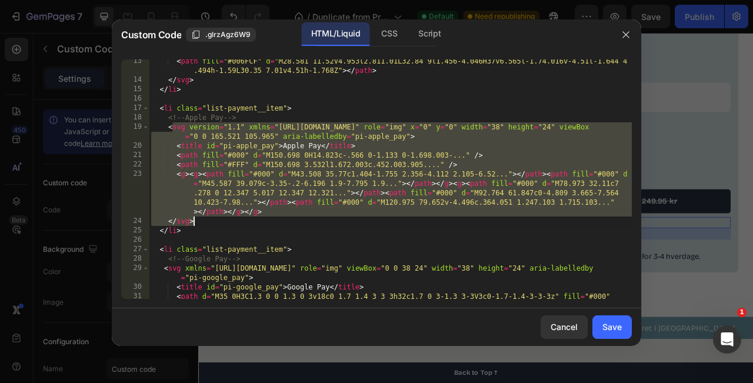
click at [208, 225] on div "< path fill = "#006FCF" d = "M28.581 11.52V4.953l2.811.01L32.84 9l1.456-4.046H3…" at bounding box center [390, 195] width 483 height 277
drag, startPoint x: 208, startPoint y: 225, endPoint x: 169, endPoint y: 129, distance: 103.0
click at [169, 129] on div "< path fill = "#006FCF" d = "M28.581 11.52V4.953l2.811.01L32.84 9l1.456-4.046H3…" at bounding box center [390, 195] width 483 height 277
type textarea "<svg version="1.1" xmlns="[URL][DOMAIN_NAME]" role="img" x="0" y="0" width="38"…"
paste textarea
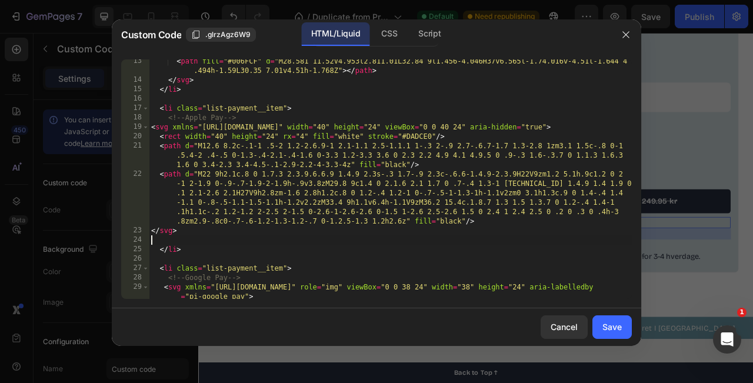
click at [298, 237] on div "< path fill = "#006FCF" d = "M28.581 11.52V4.953l2.811.01L32.84 9l1.456-4.046H3…" at bounding box center [390, 191] width 483 height 268
click at [614, 329] on div "Save" at bounding box center [612, 327] width 19 height 12
